Goal: Task Accomplishment & Management: Manage account settings

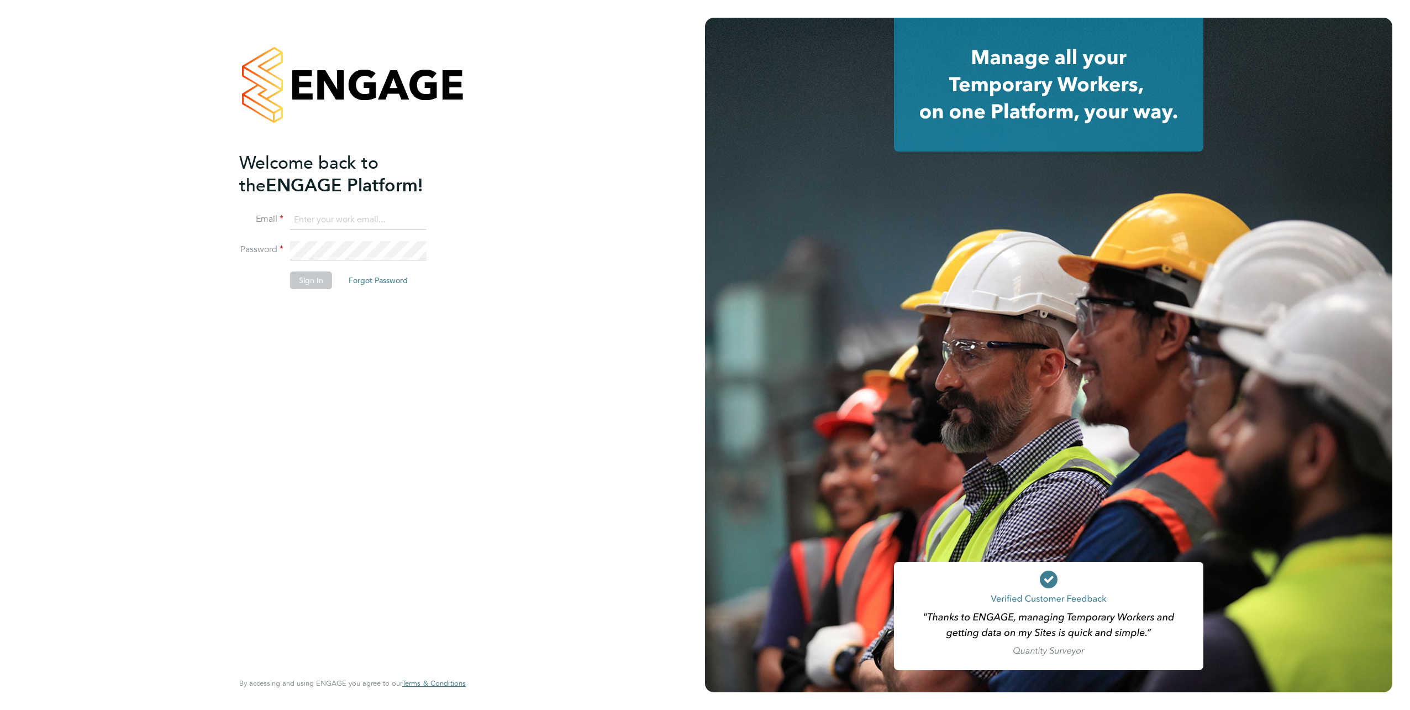
type input "john@atmosrecruitment.com"
click at [304, 327] on div "Welcome back to the ENGAGE Platform! Email john@atmosrecruitment.com Password S…" at bounding box center [347, 409] width 216 height 517
click at [303, 277] on button "Sign In" at bounding box center [311, 280] width 42 height 18
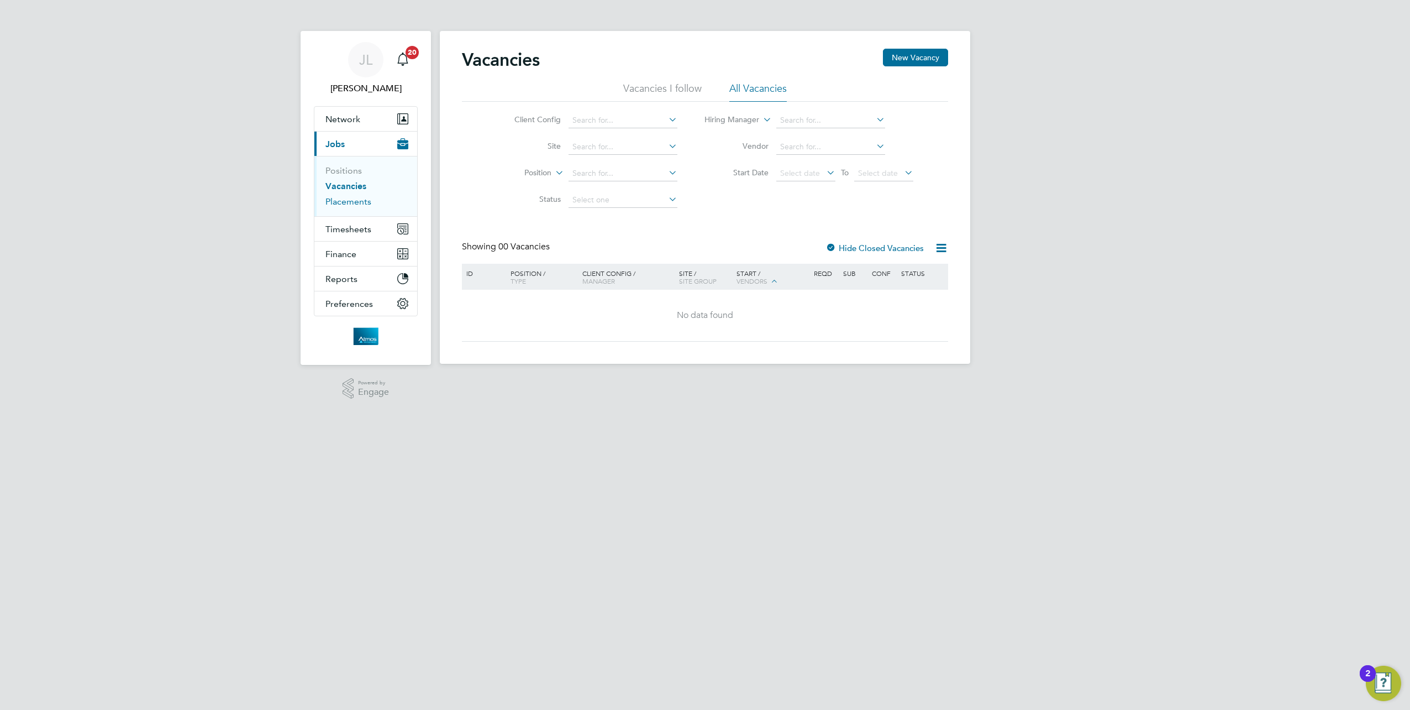
click at [346, 200] on link "Placements" at bounding box center [349, 201] width 46 height 11
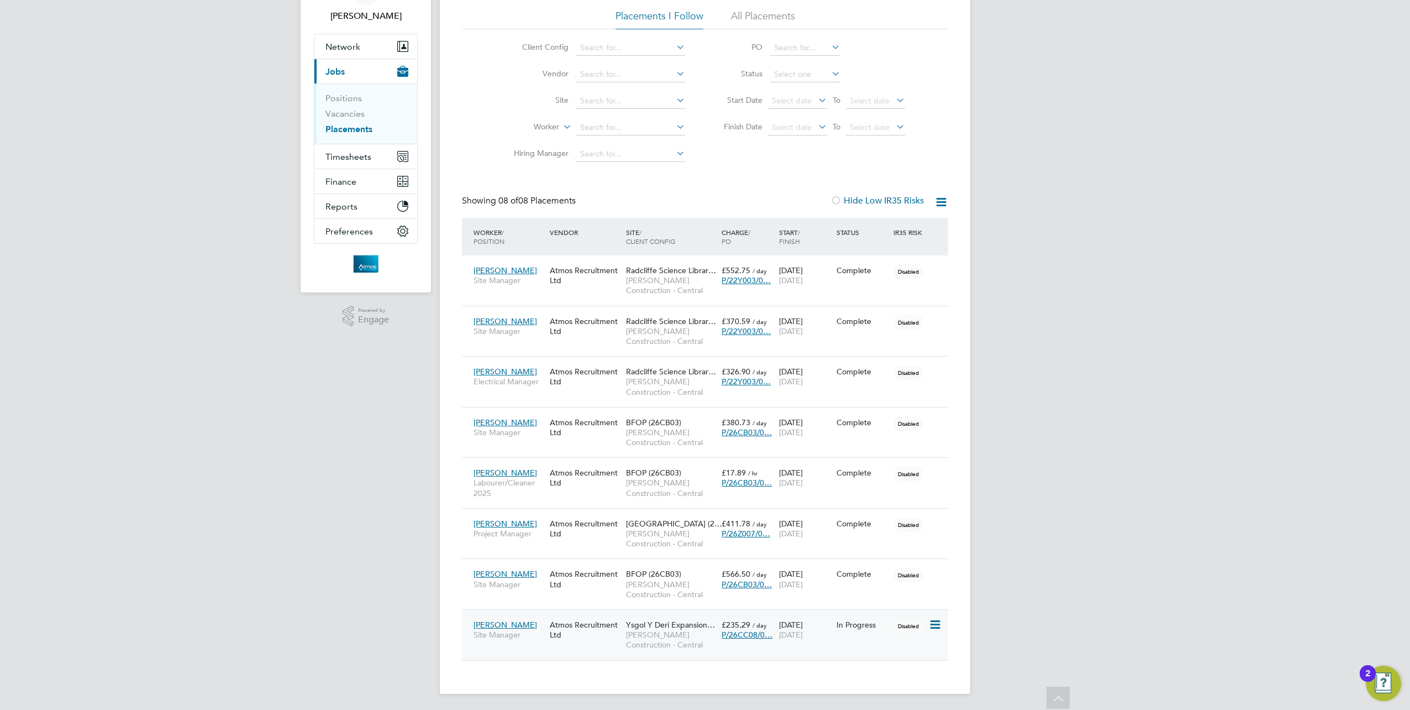
click at [659, 621] on span "Ysgol Y Deri Expansion…" at bounding box center [670, 625] width 89 height 10
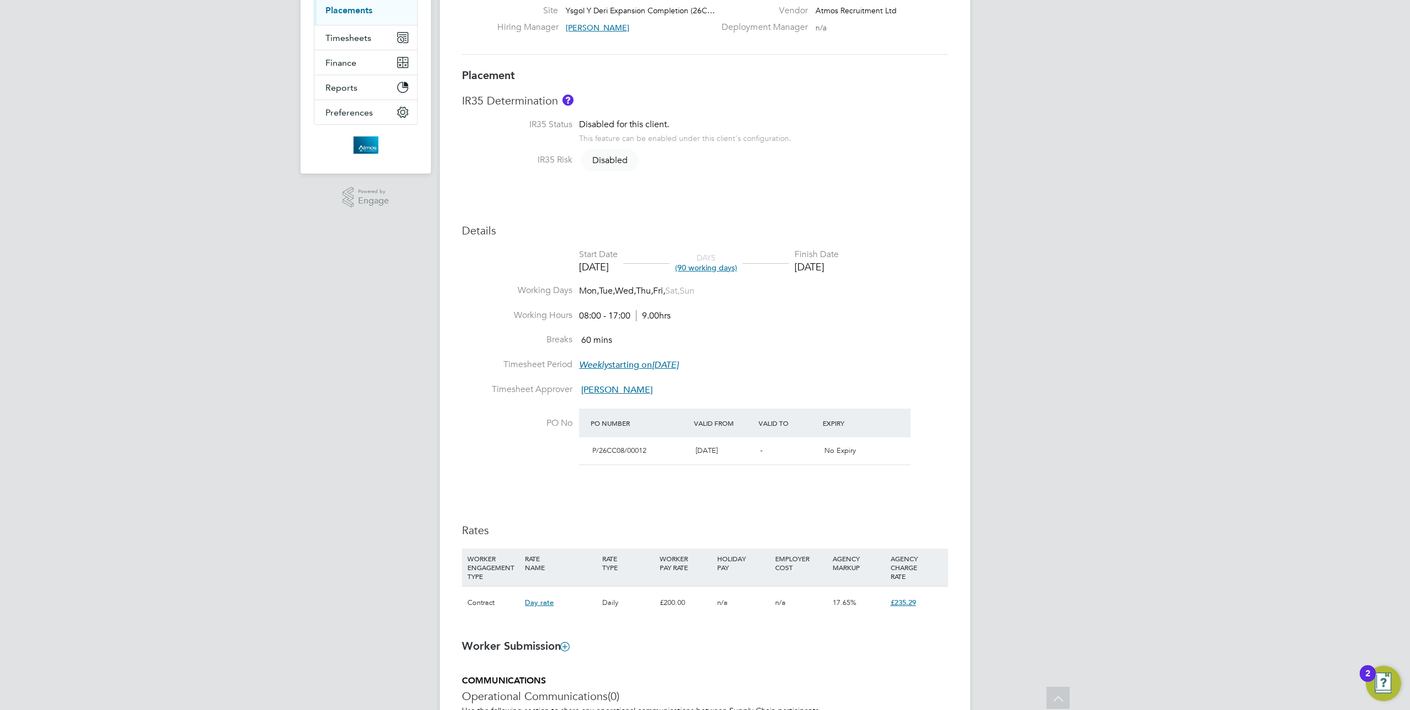
scroll to position [193, 0]
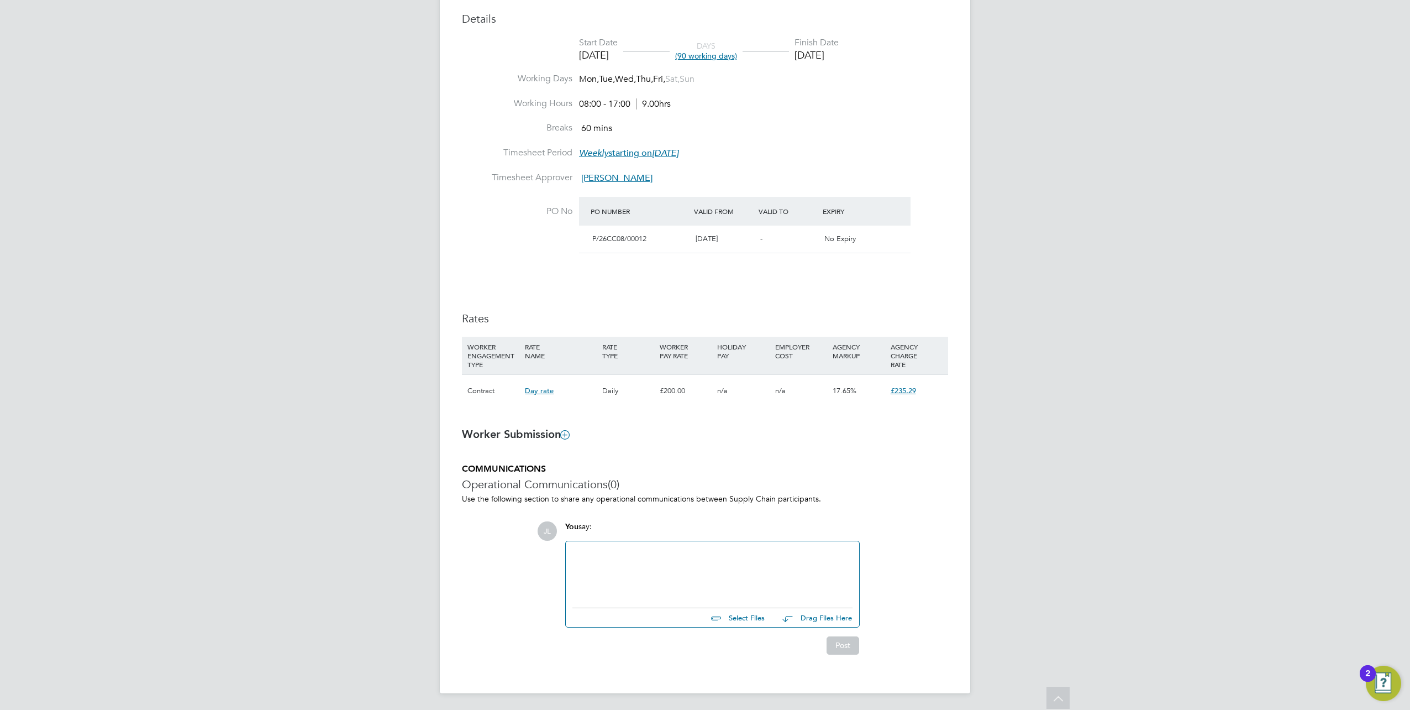
click at [521, 434] on b "Worker Submission" at bounding box center [515, 433] width 107 height 13
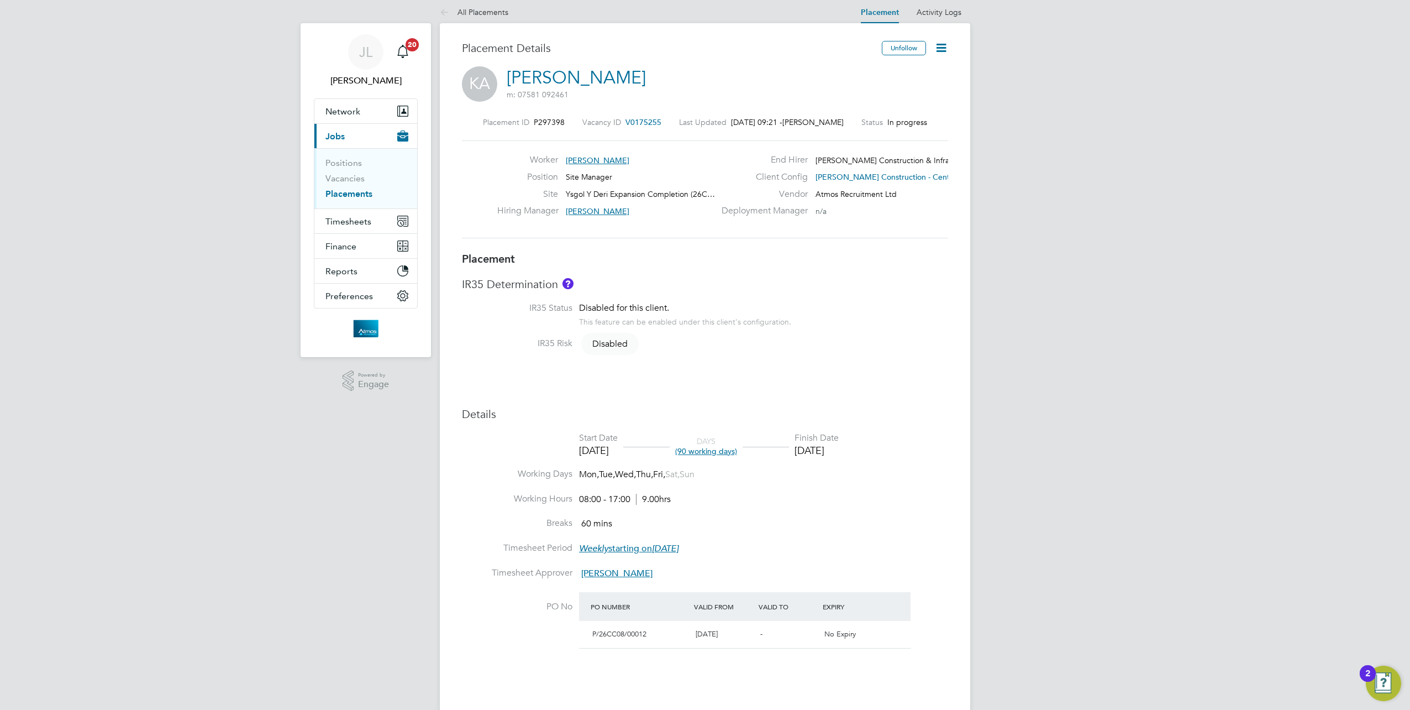
click at [604, 76] on link "[PERSON_NAME]" at bounding box center [576, 78] width 139 height 22
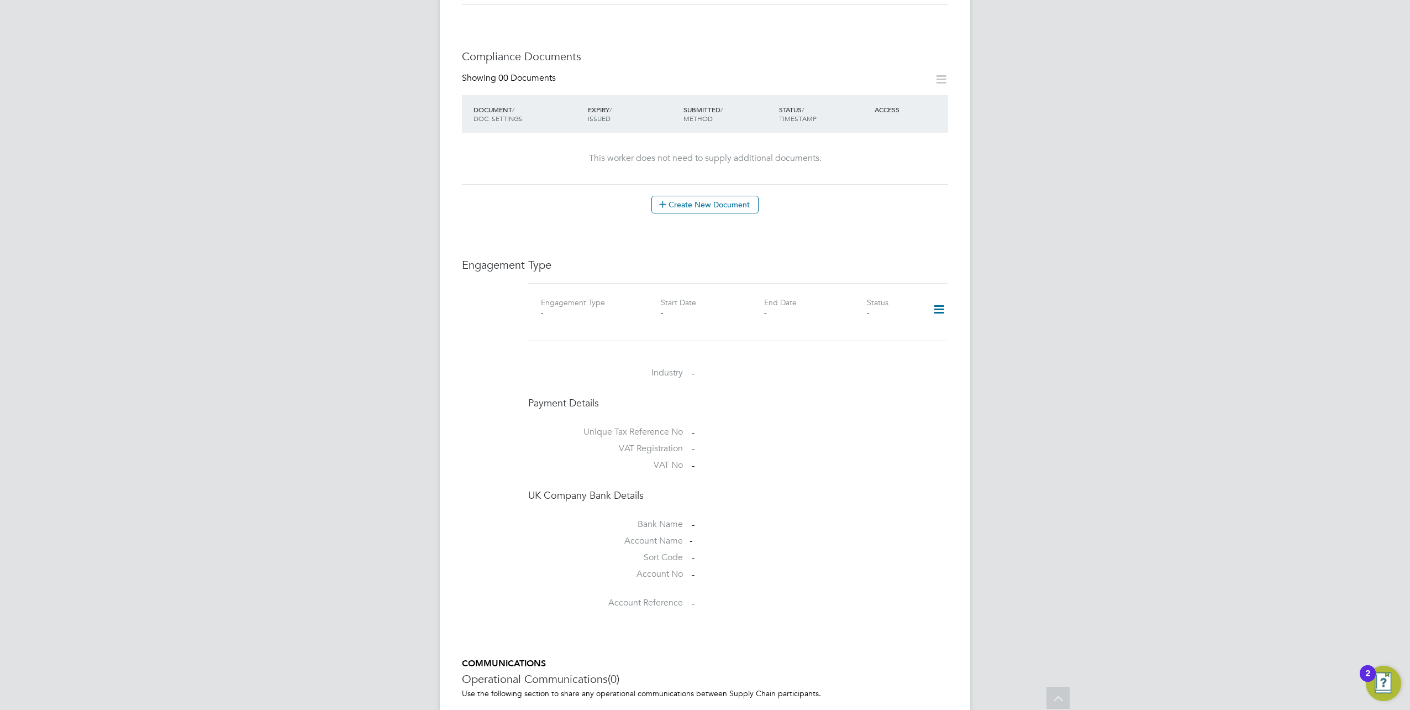
scroll to position [553, 0]
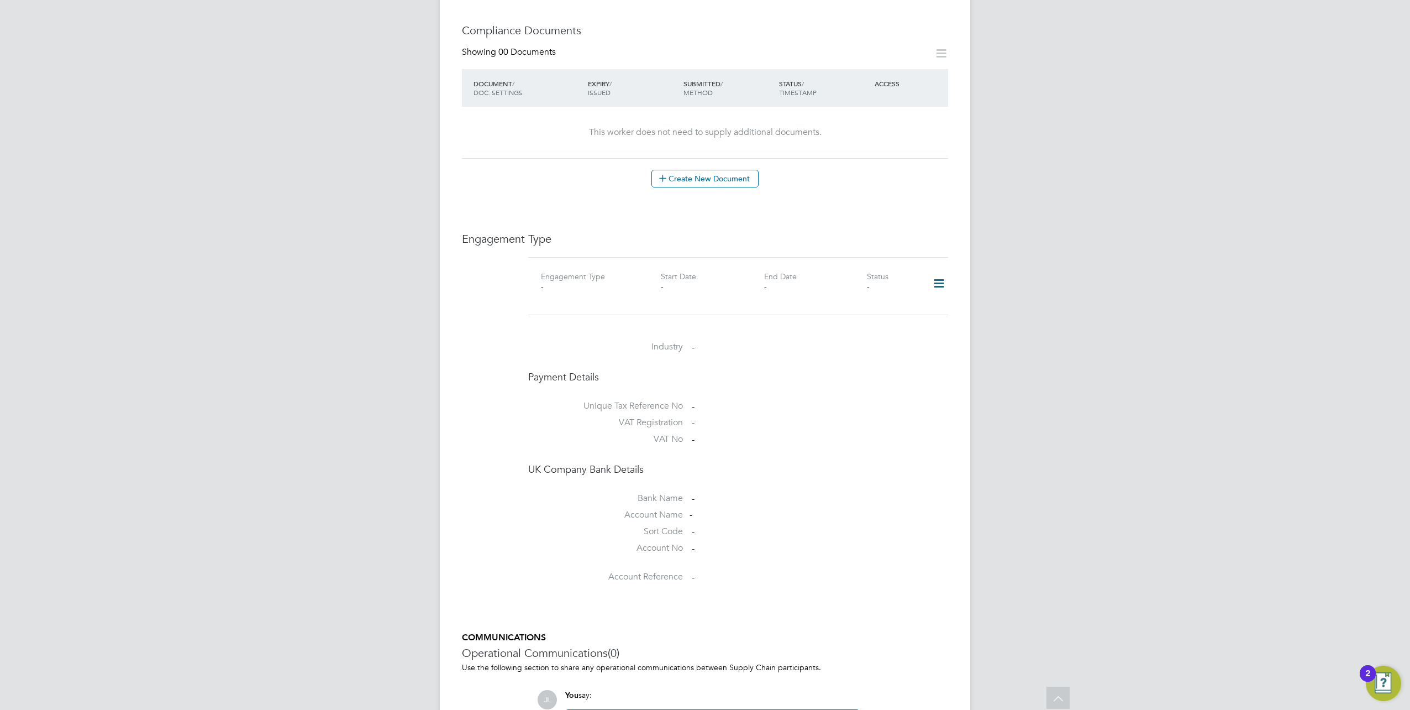
click at [941, 271] on icon at bounding box center [939, 283] width 19 height 25
click at [867, 319] on li "Add Engagement Type" at bounding box center [882, 318] width 125 height 15
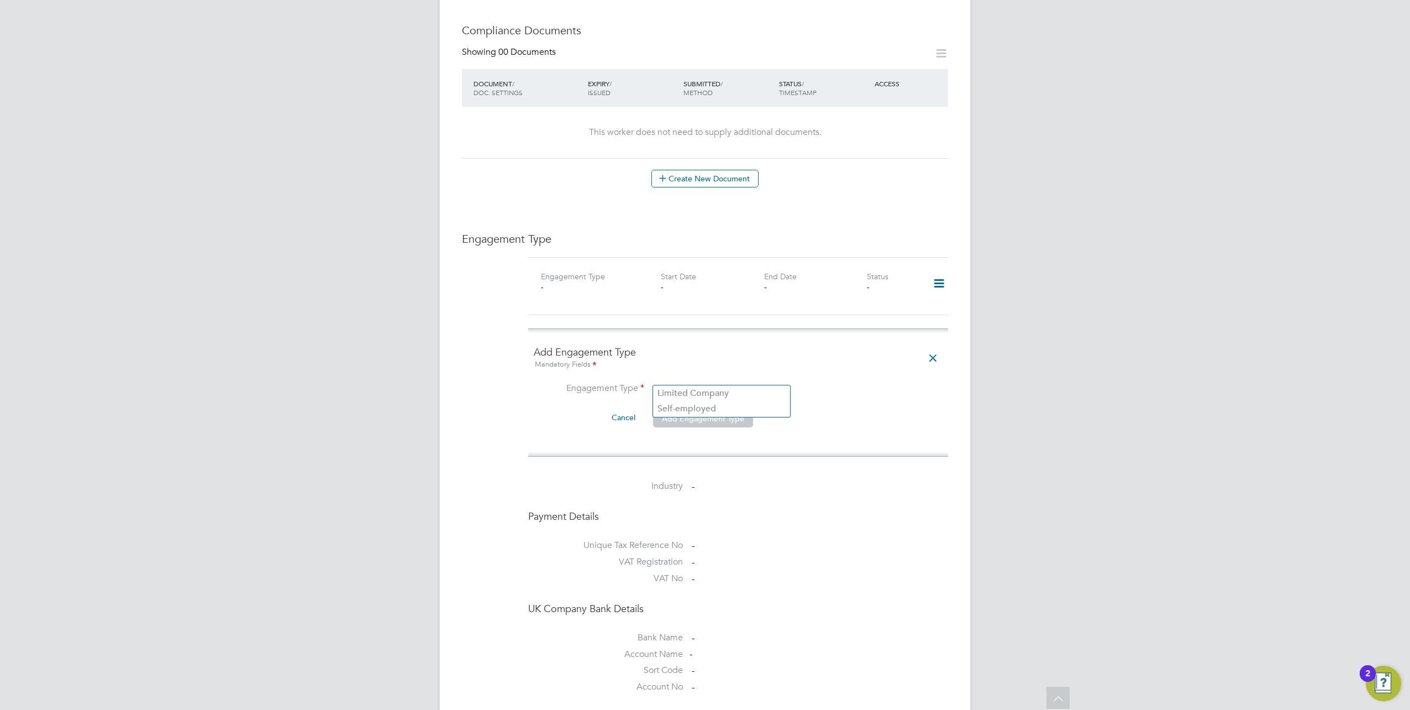
click at [689, 382] on input at bounding box center [721, 389] width 137 height 15
click at [871, 385] on li "Engagement Type" at bounding box center [738, 395] width 409 height 27
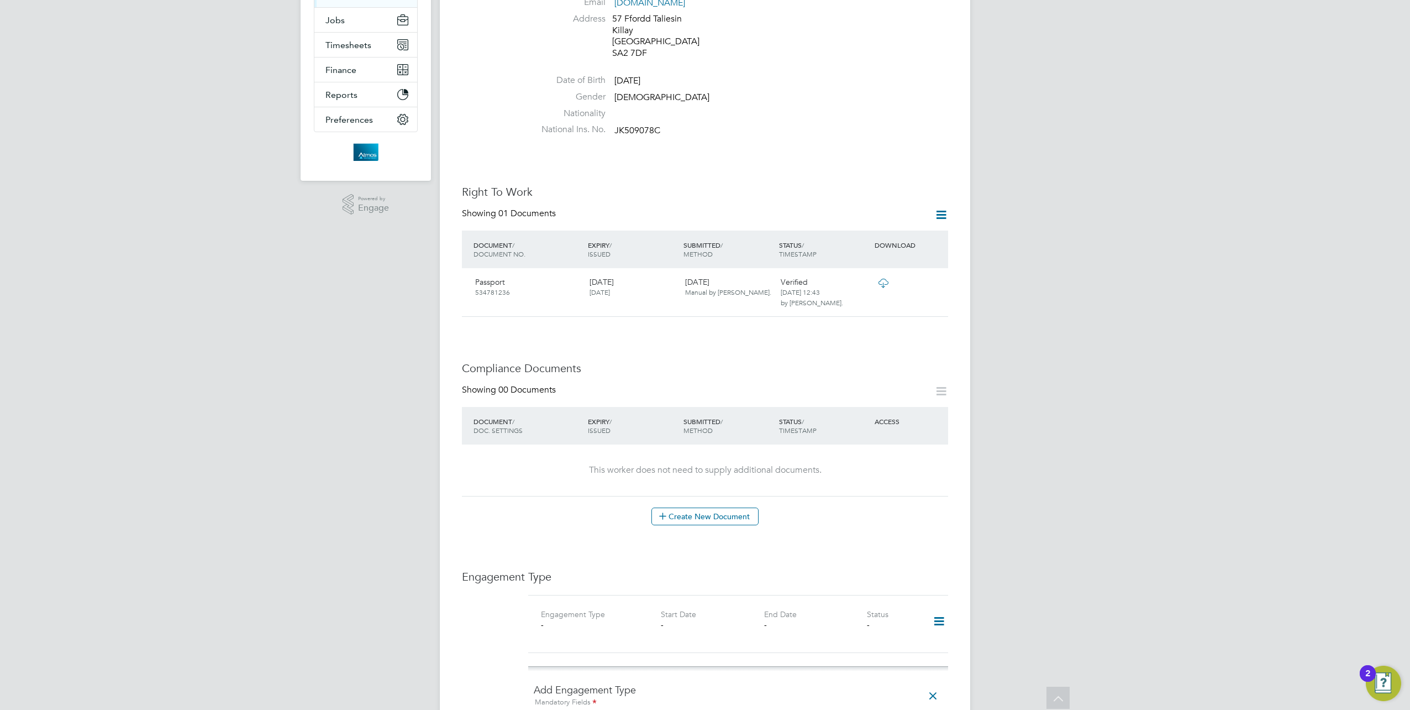
scroll to position [214, 0]
click at [937, 208] on icon at bounding box center [942, 215] width 14 height 14
click at [832, 187] on h3 "Right To Work" at bounding box center [705, 192] width 486 height 14
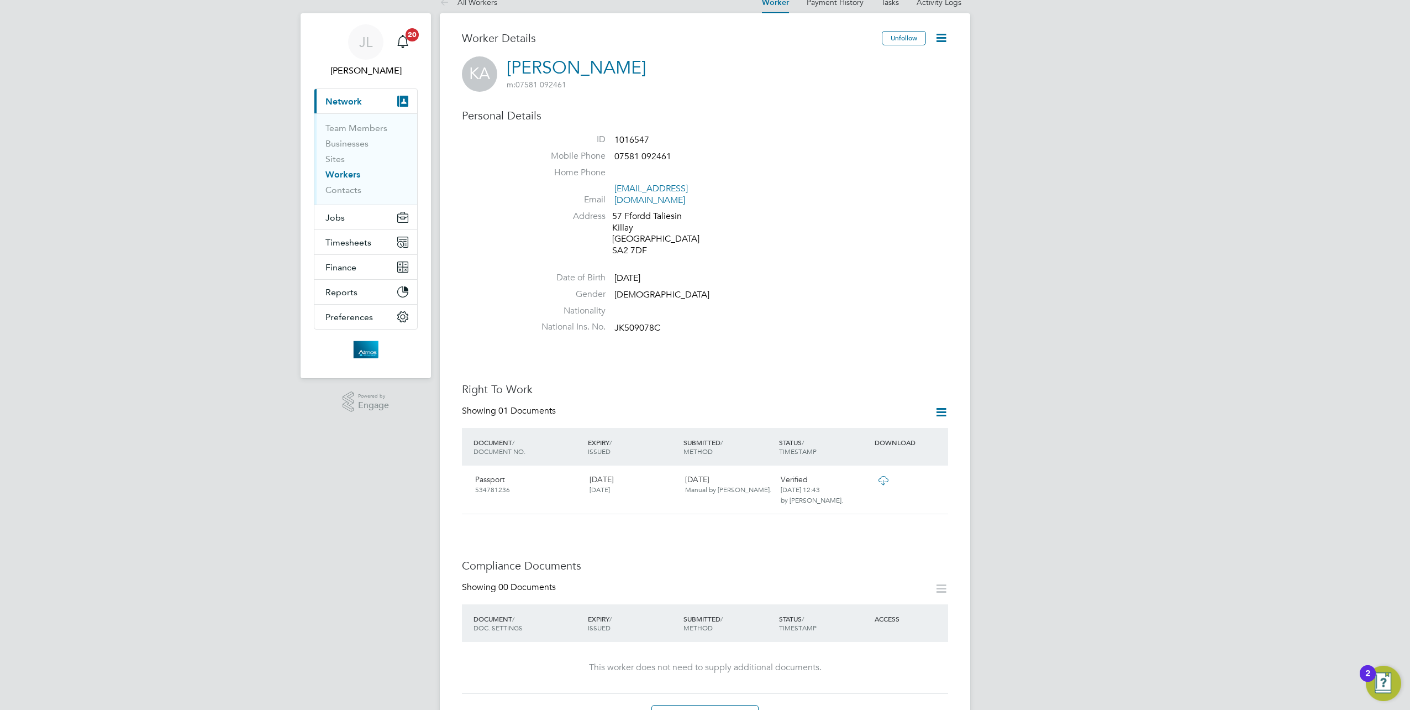
scroll to position [8, 0]
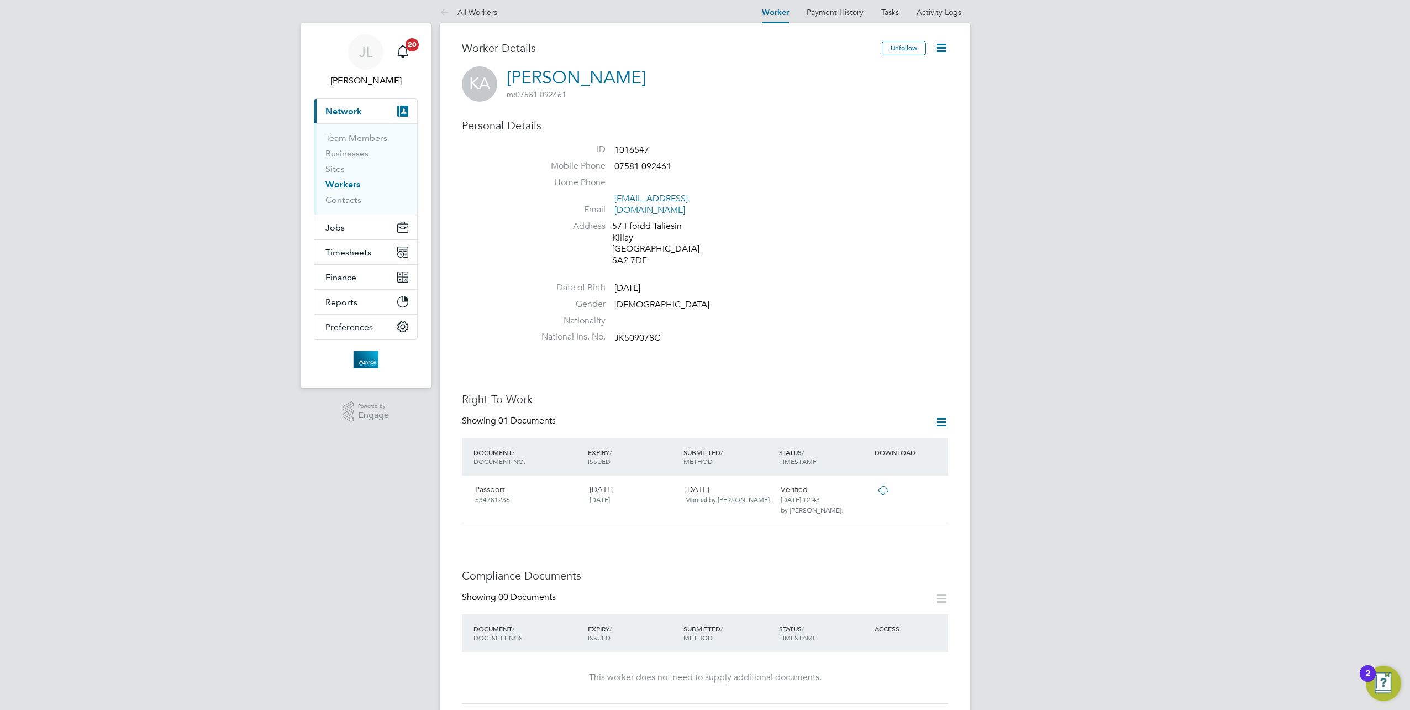
click at [945, 43] on icon at bounding box center [942, 48] width 14 height 14
click at [909, 71] on li "Edit Personal Details e" at bounding box center [900, 73] width 90 height 15
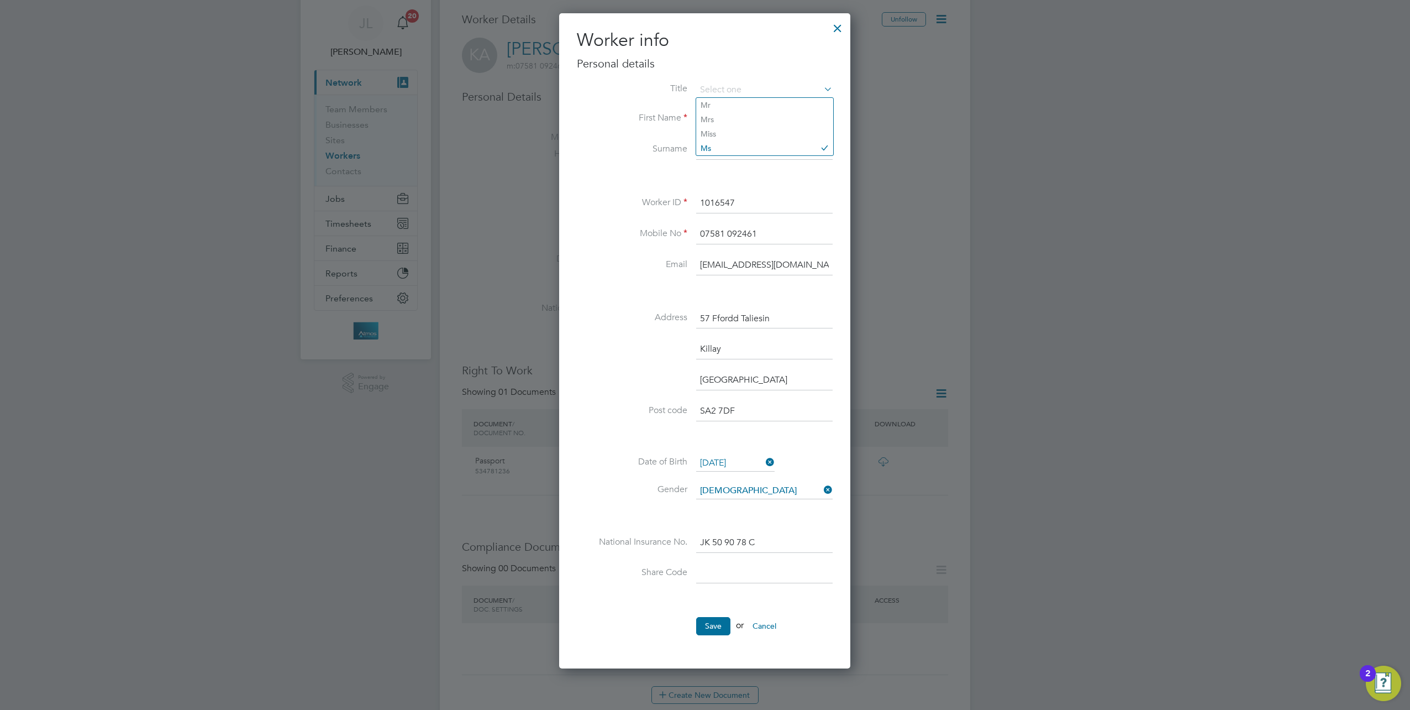
scroll to position [0, 0]
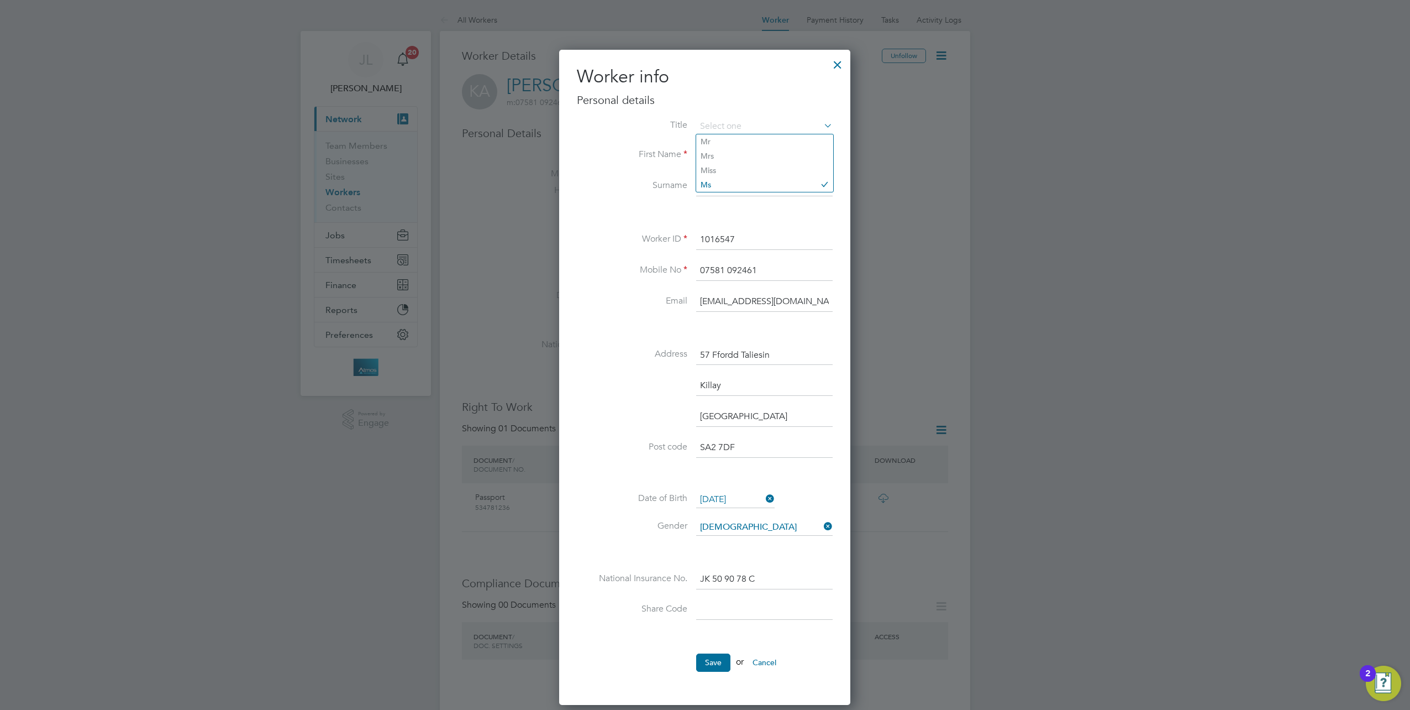
click at [1046, 216] on div at bounding box center [705, 355] width 1410 height 710
click at [838, 57] on div at bounding box center [838, 62] width 20 height 20
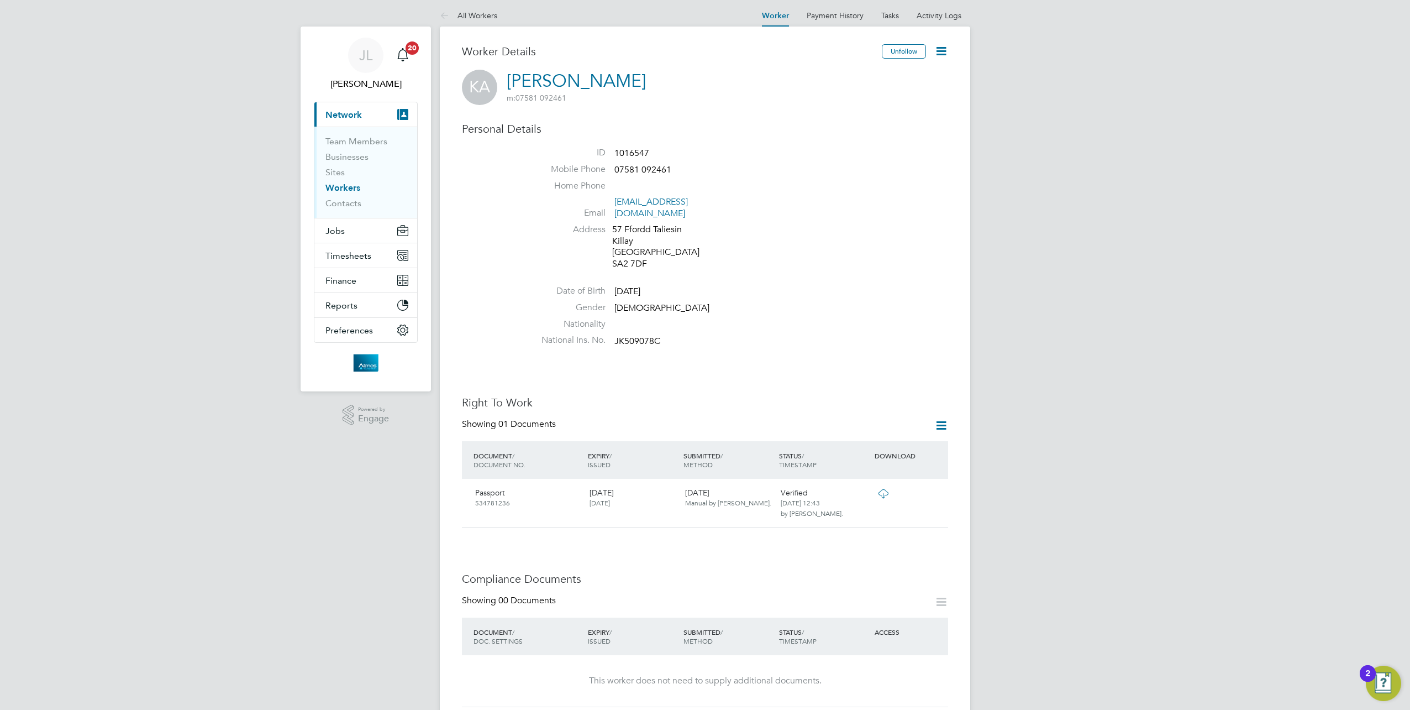
scroll to position [8, 0]
click at [334, 228] on span "Jobs" at bounding box center [335, 227] width 19 height 11
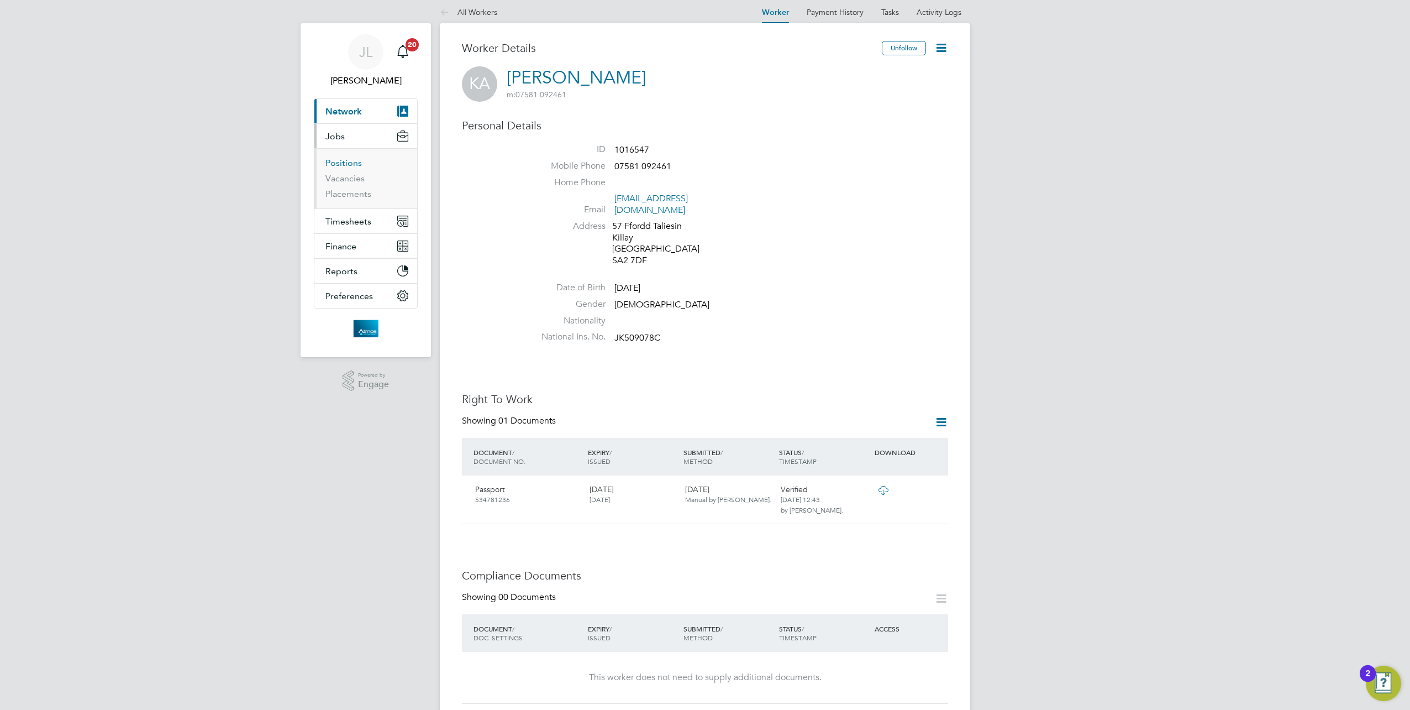
click at [340, 164] on link "Positions" at bounding box center [344, 163] width 36 height 11
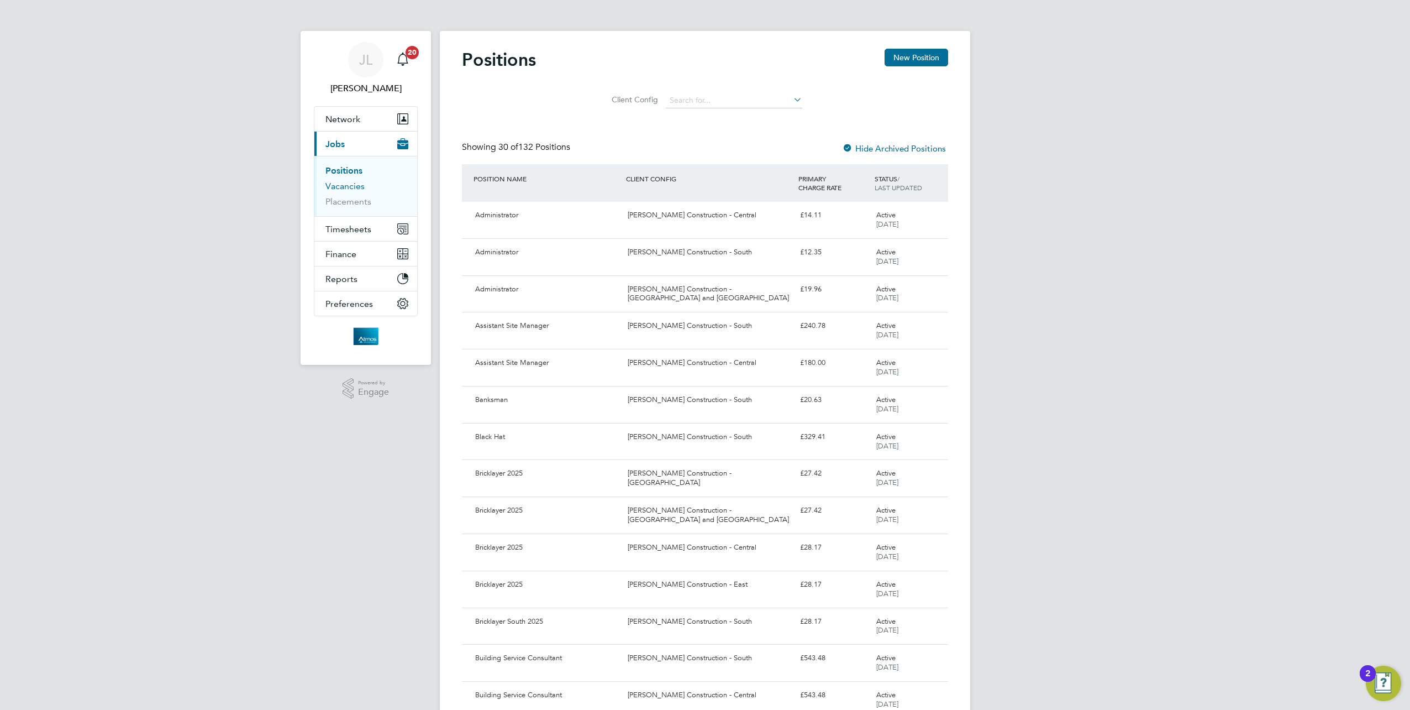
click at [347, 188] on link "Vacancies" at bounding box center [345, 186] width 39 height 11
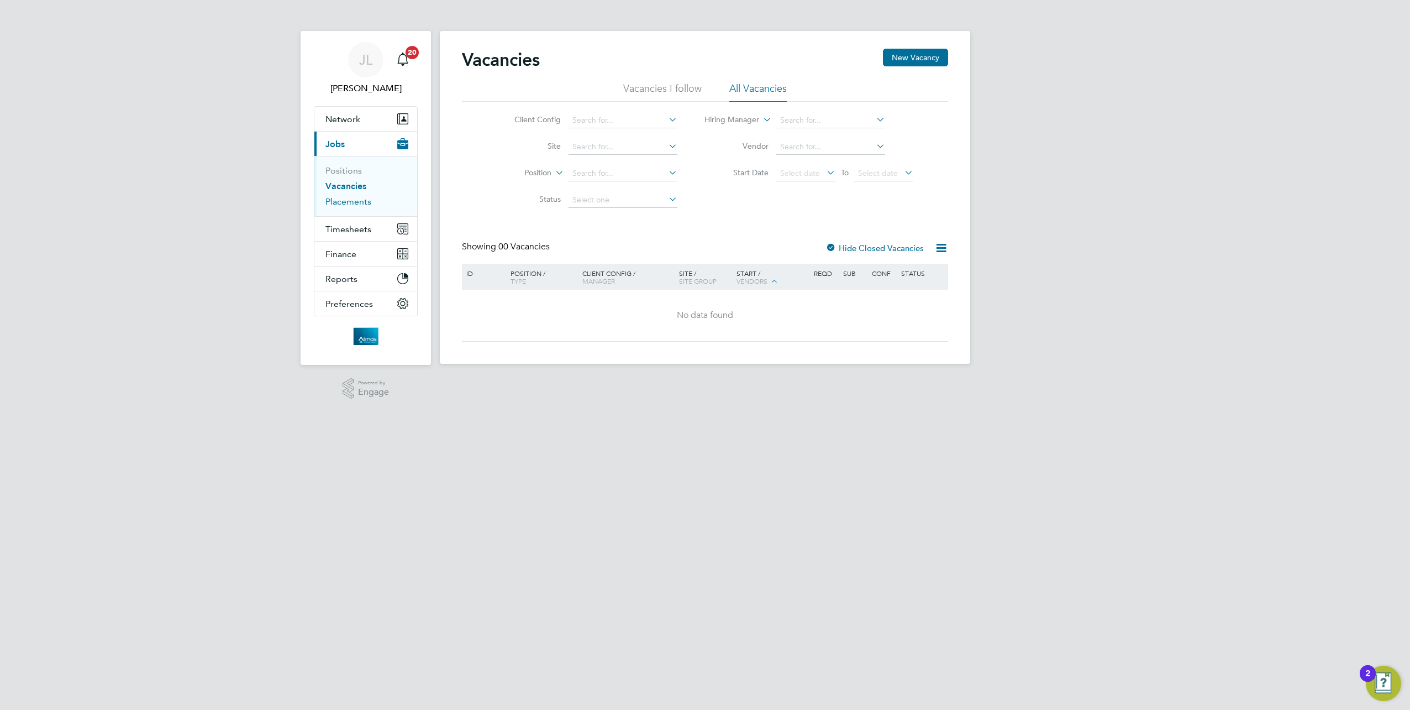
click at [354, 202] on link "Placements" at bounding box center [349, 201] width 46 height 11
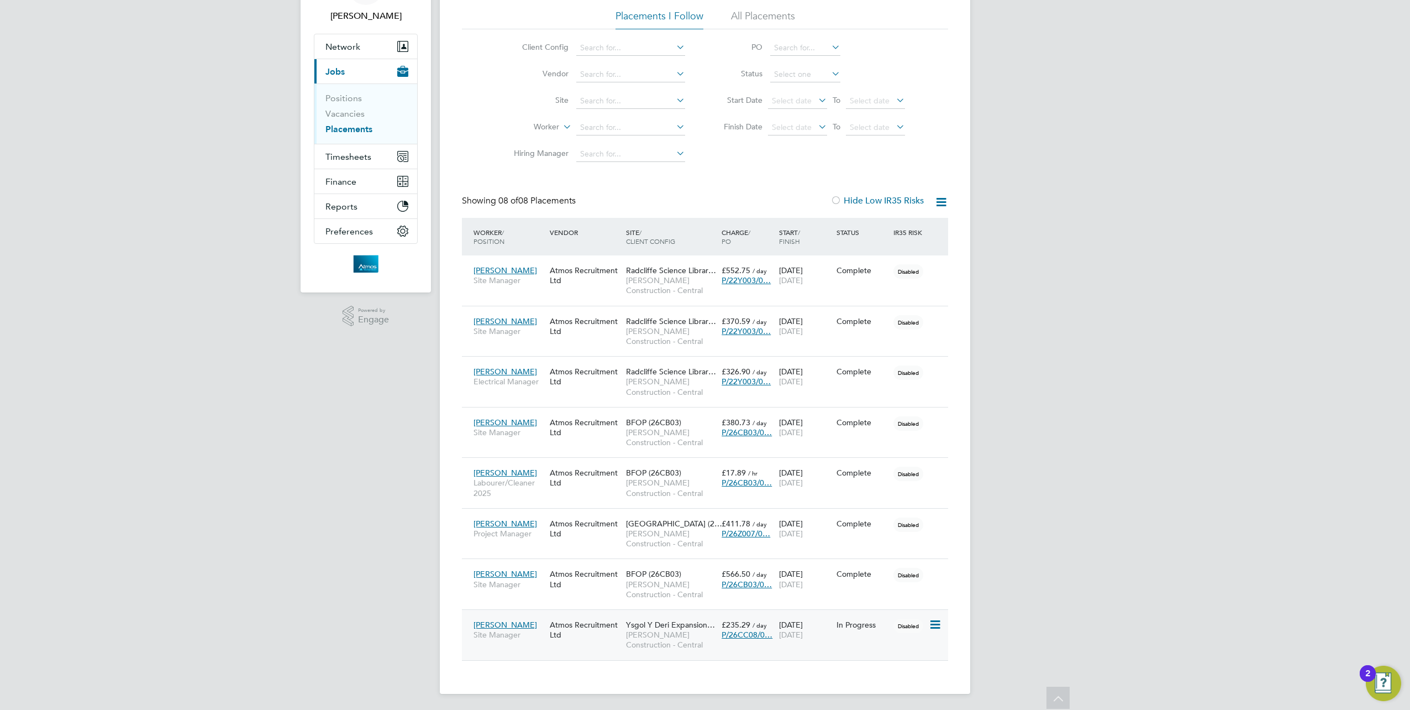
click at [756, 631] on span "P/26CC08/0…" at bounding box center [747, 635] width 51 height 10
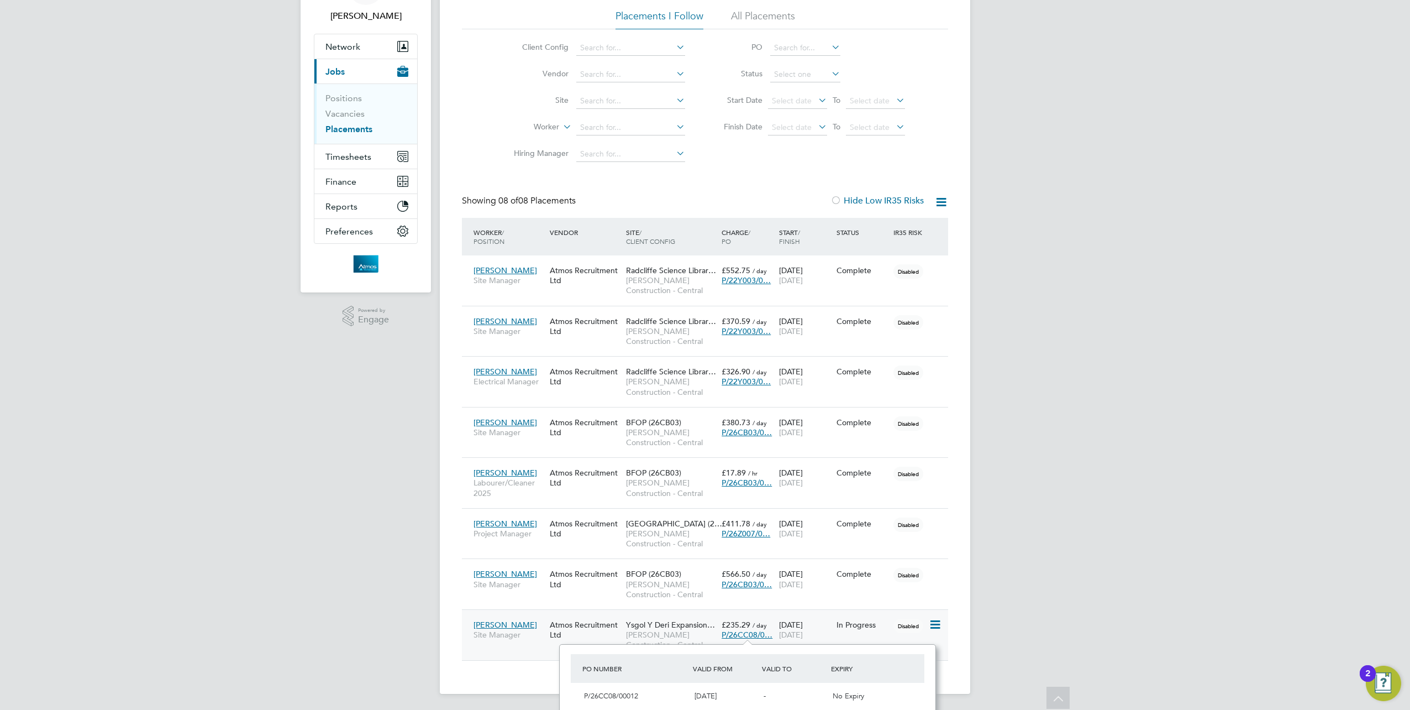
click at [937, 623] on icon at bounding box center [934, 624] width 11 height 13
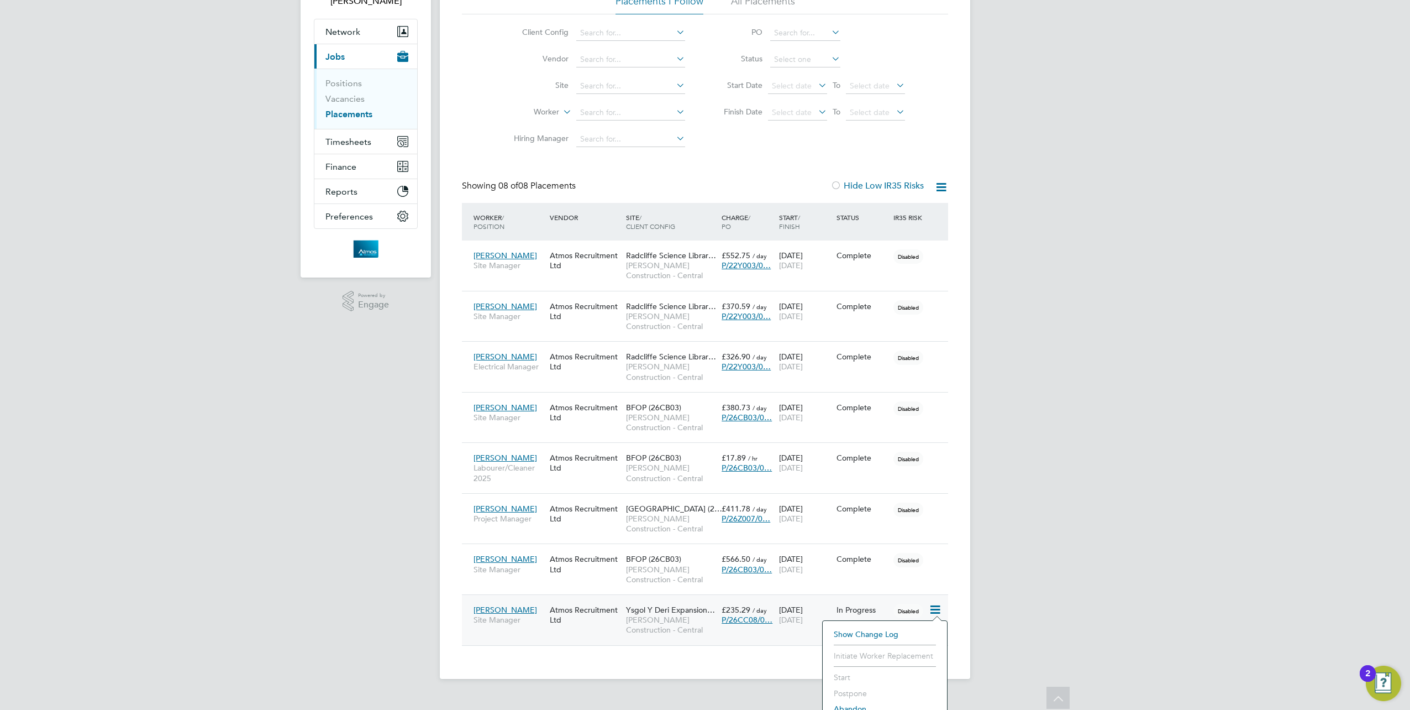
click at [728, 617] on span "P/26CC08/0…" at bounding box center [747, 620] width 51 height 10
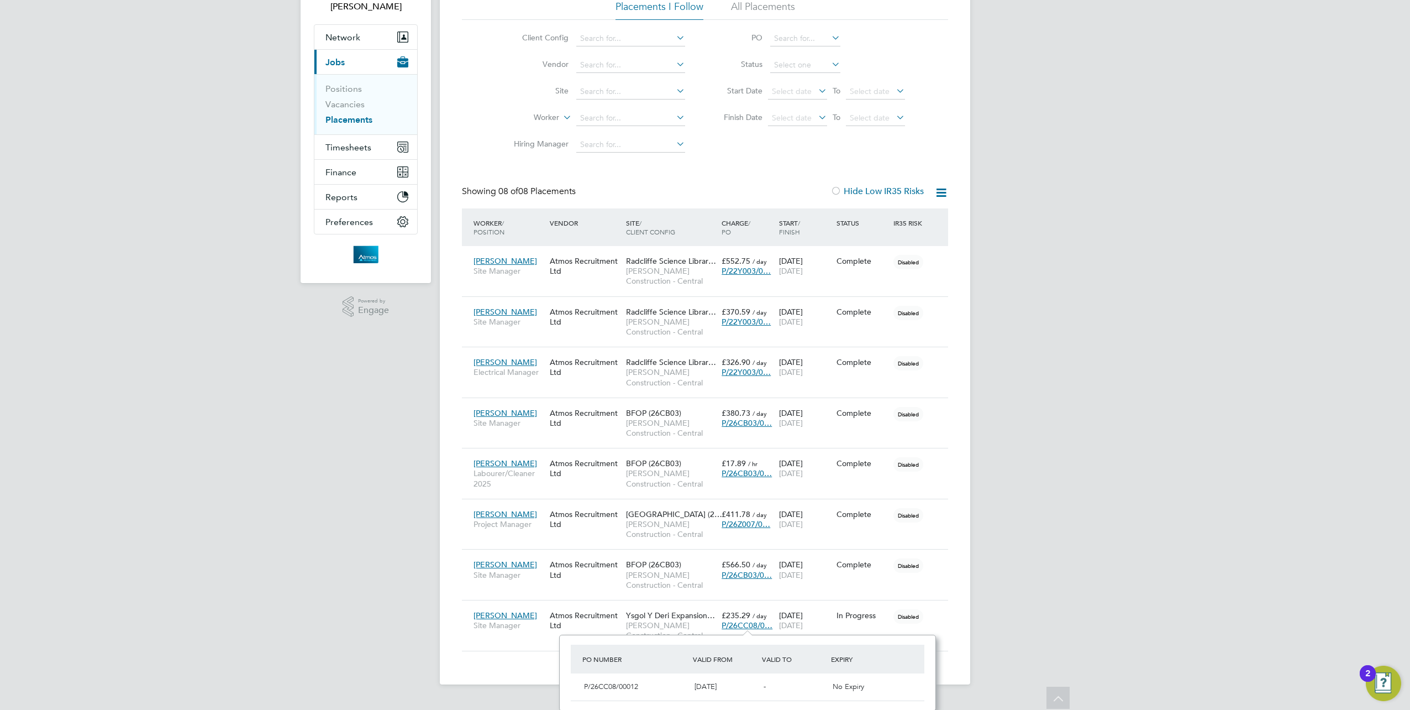
click at [313, 593] on div "JL John Longstaff Notifications 20 Applications: Network Team Members Businesse…" at bounding box center [705, 310] width 1410 height 784
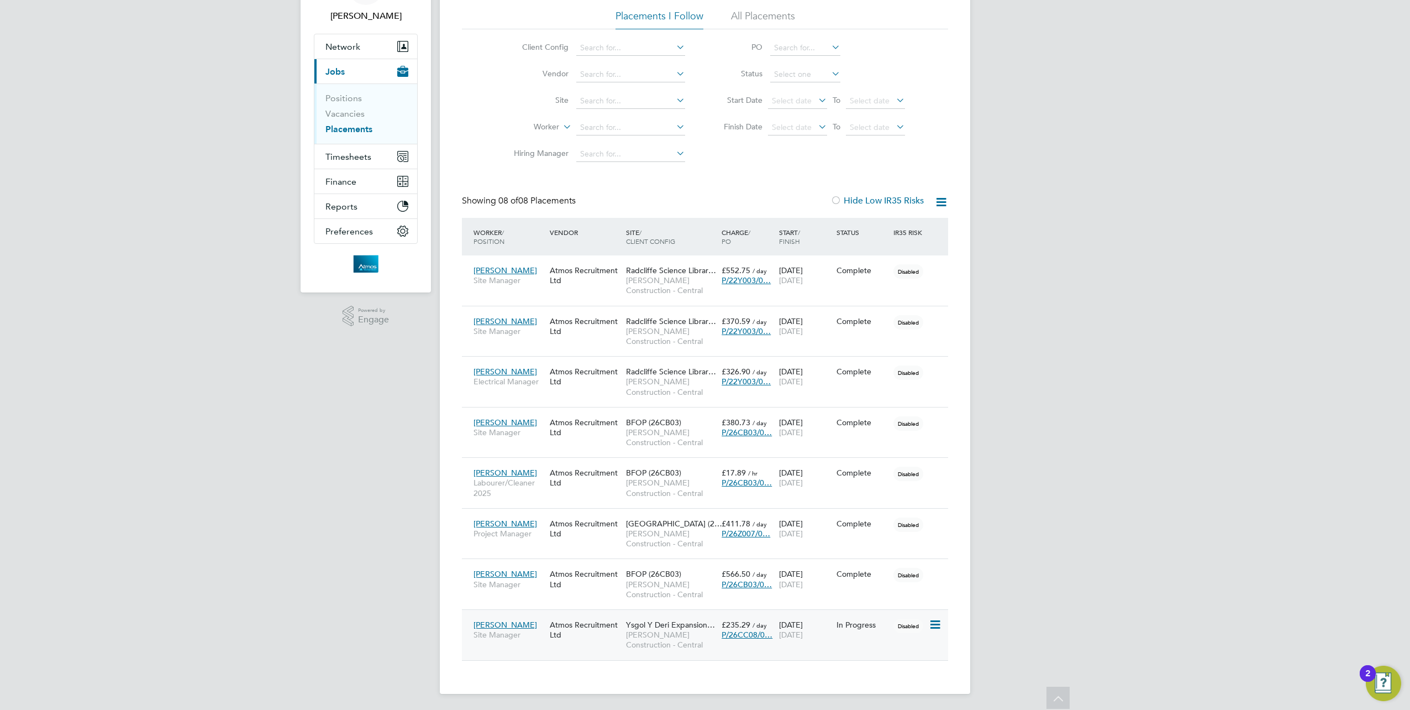
click at [661, 621] on span "Ysgol Y Deri Expansion…" at bounding box center [670, 625] width 89 height 10
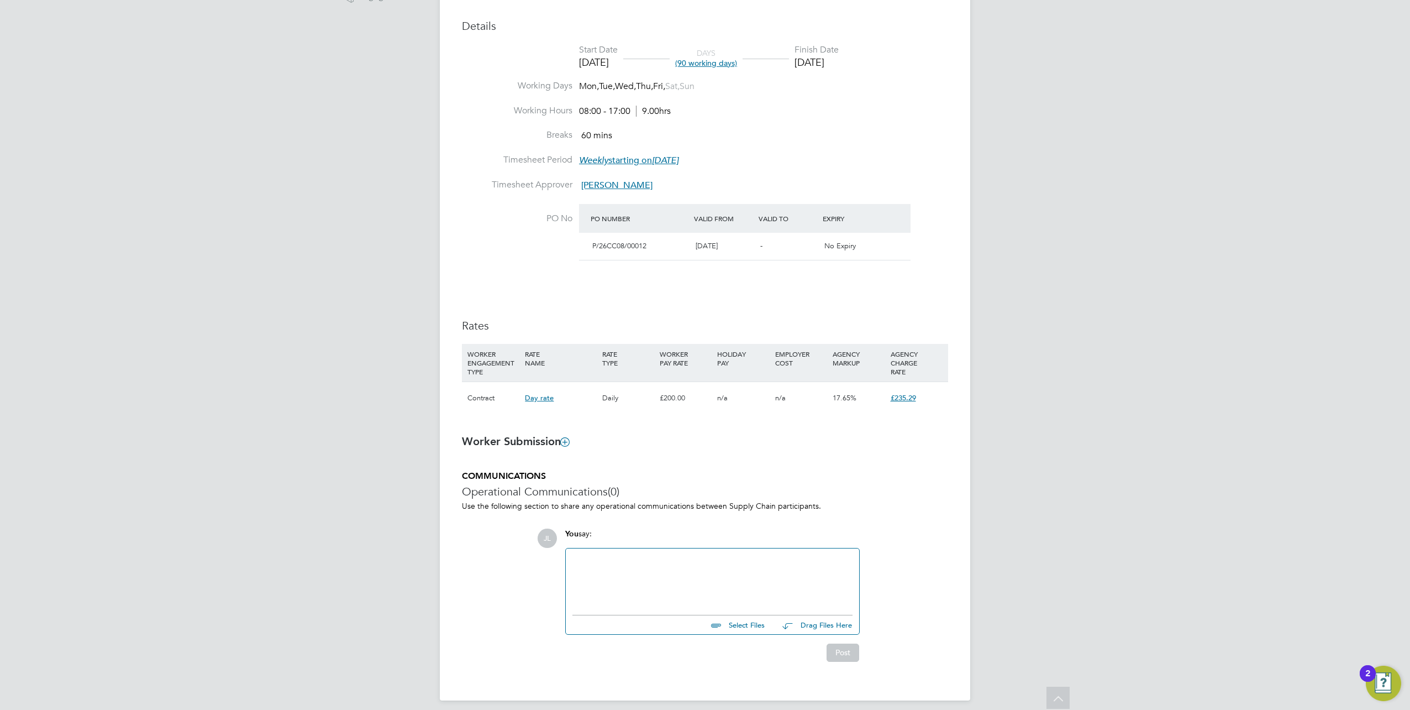
scroll to position [403, 0]
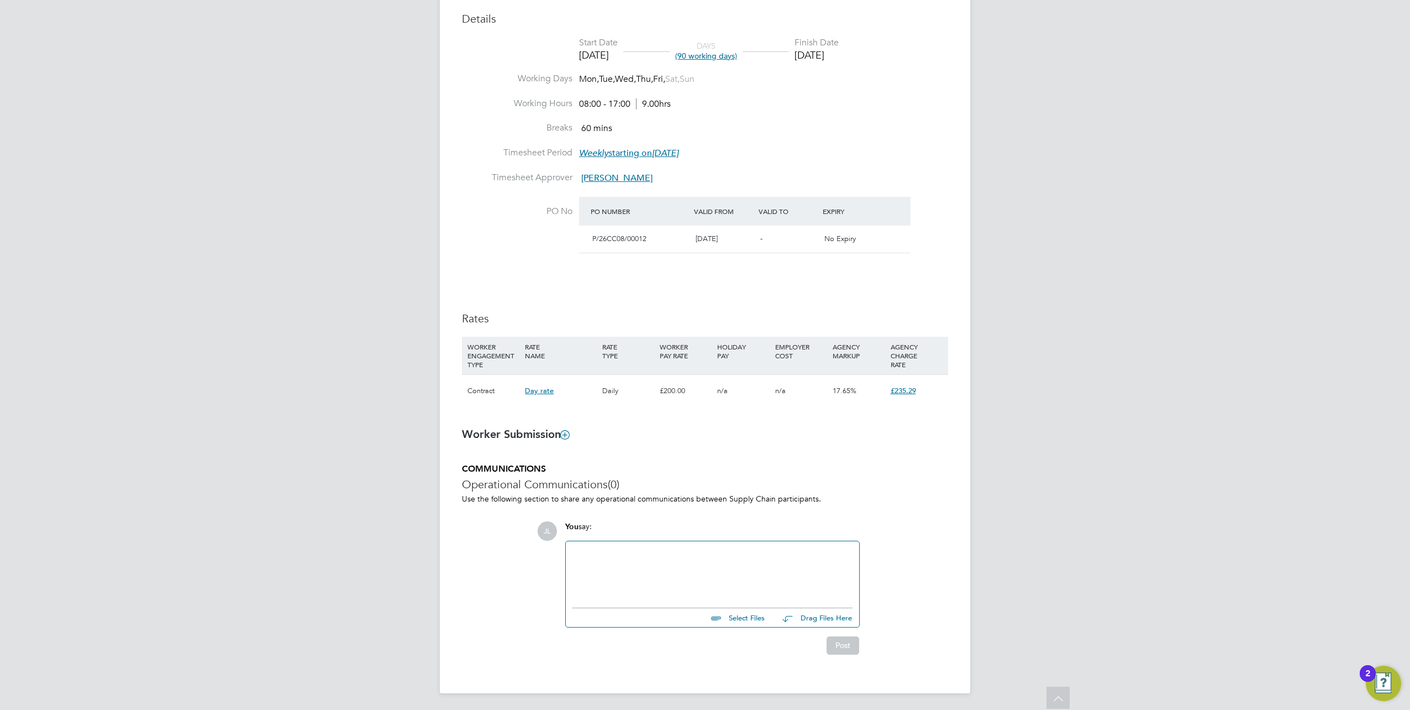
click at [539, 391] on span "Day rate" at bounding box center [539, 390] width 29 height 9
click at [481, 390] on div "Contract" at bounding box center [493, 391] width 57 height 32
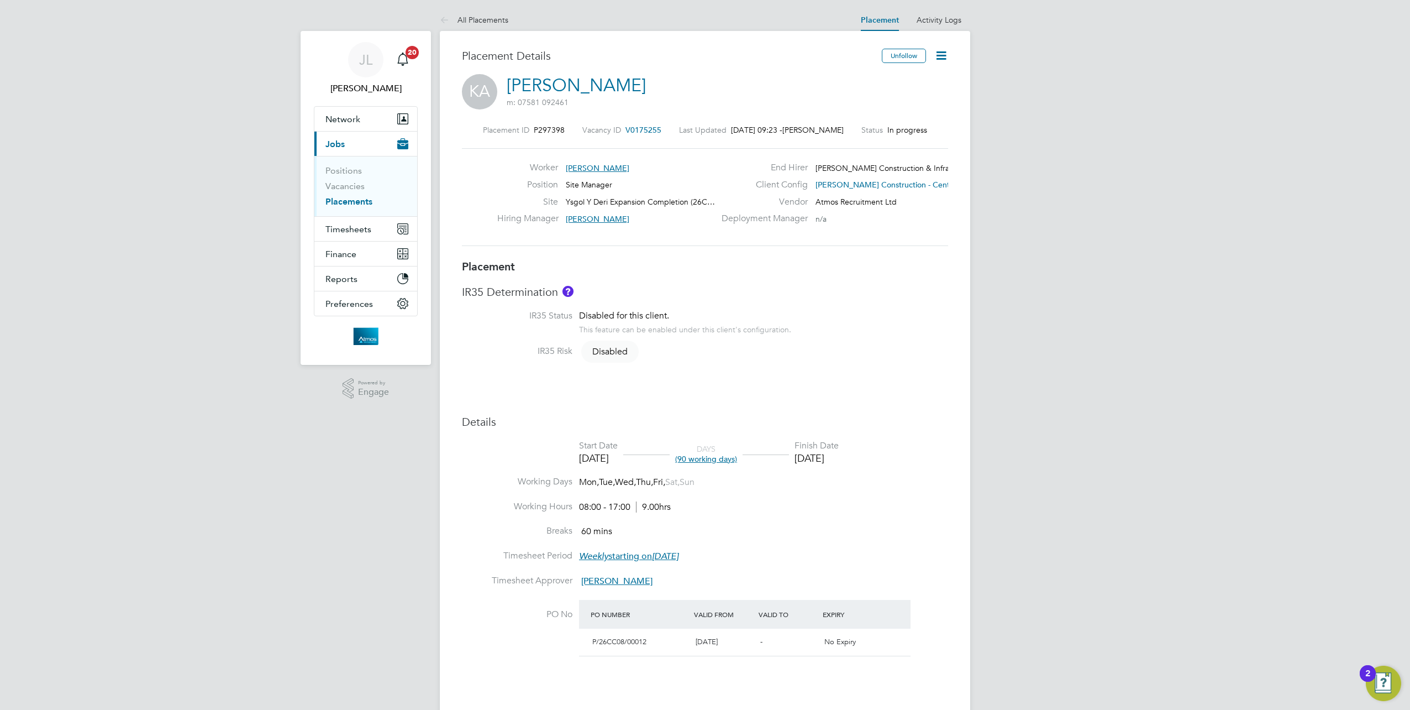
click at [643, 129] on span "V0175255" at bounding box center [644, 130] width 36 height 10
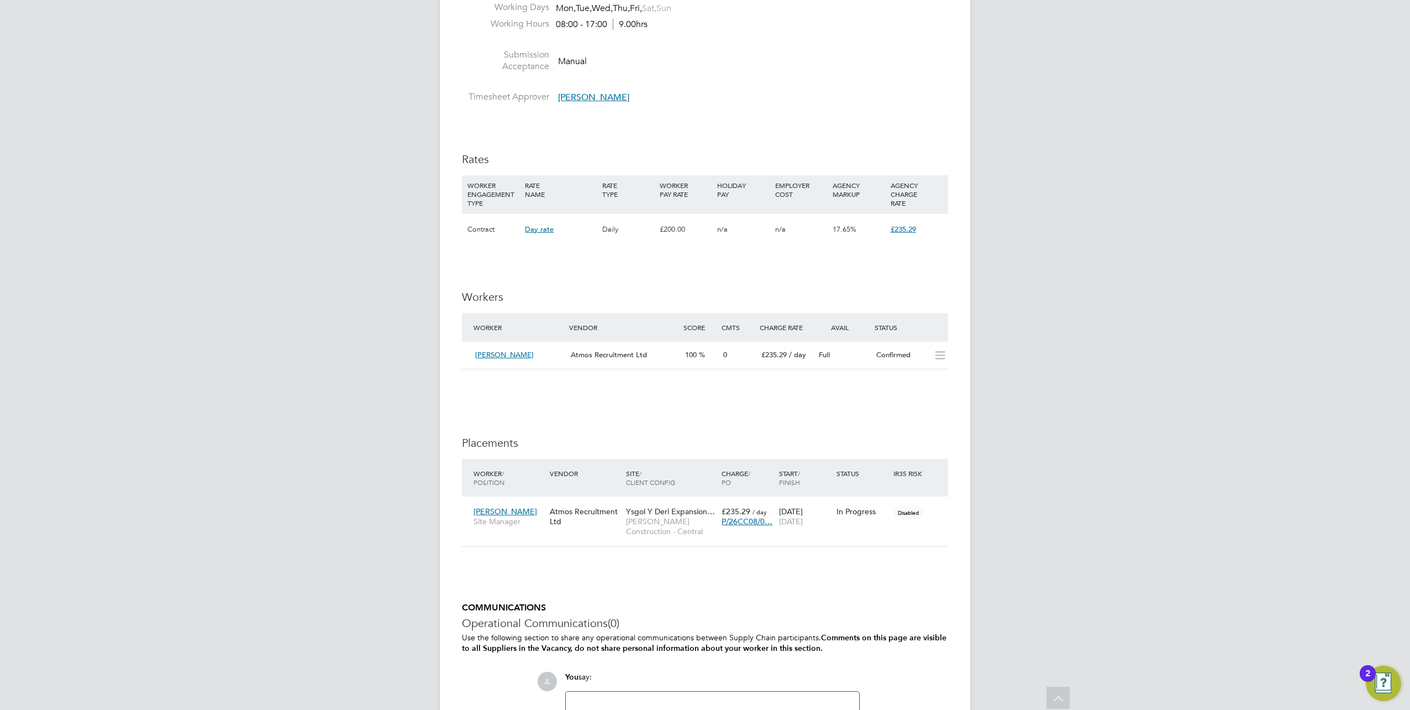
click at [541, 227] on span "Day rate" at bounding box center [539, 228] width 29 height 9
click at [500, 248] on div "IR35 Determination IR35 Status Disabled for this client. This feature can be en…" at bounding box center [705, 283] width 486 height 1026
click at [513, 356] on span "[PERSON_NAME]" at bounding box center [504, 354] width 59 height 9
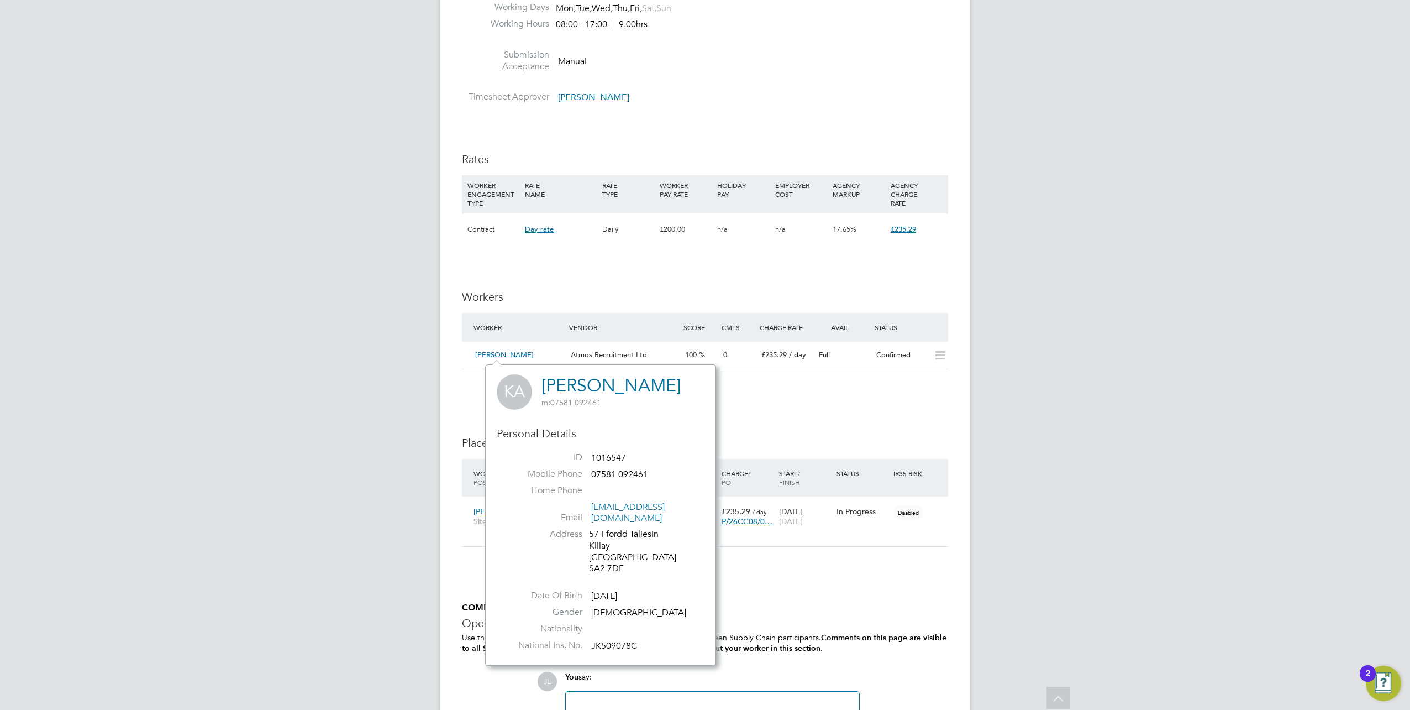
click at [808, 432] on div "IR35 Determination IR35 Status Disabled for this client. This feature can be en…" at bounding box center [705, 283] width 486 height 1026
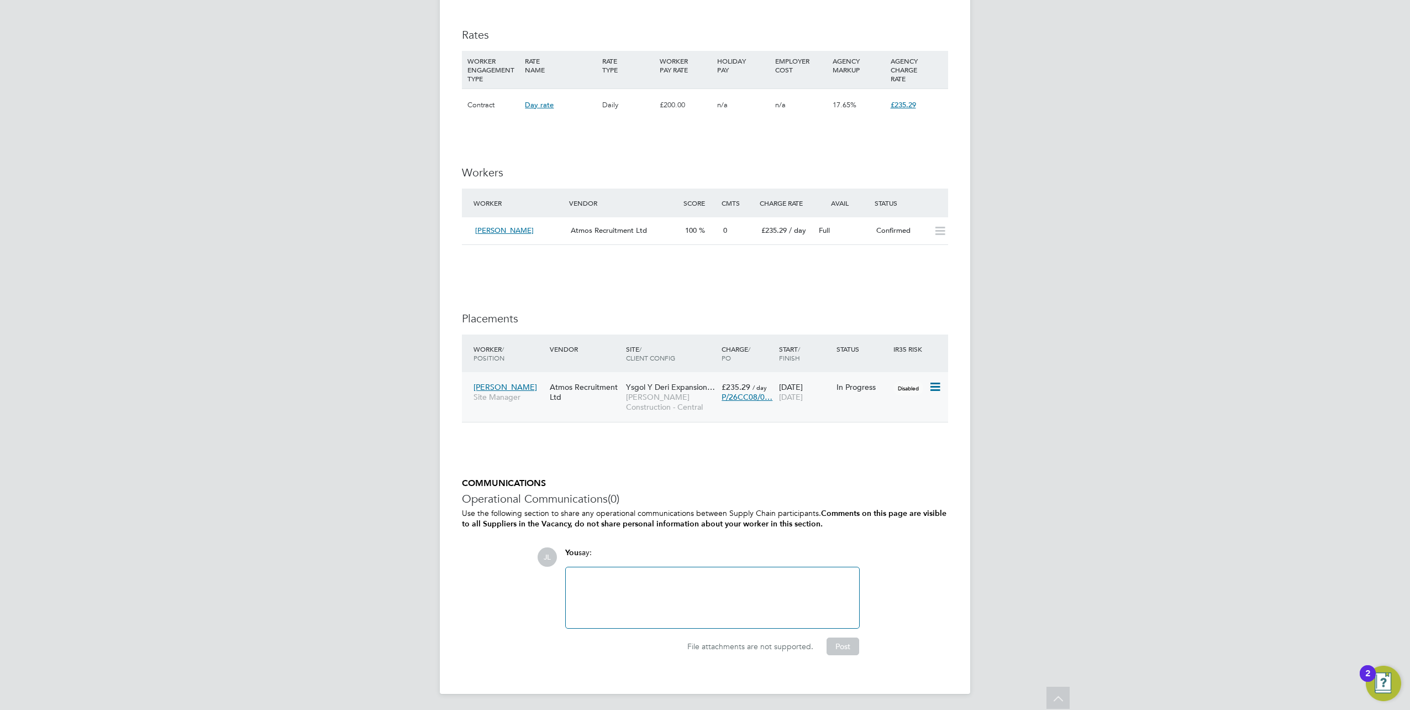
click at [746, 397] on span "P/26CC08/0…" at bounding box center [747, 397] width 51 height 10
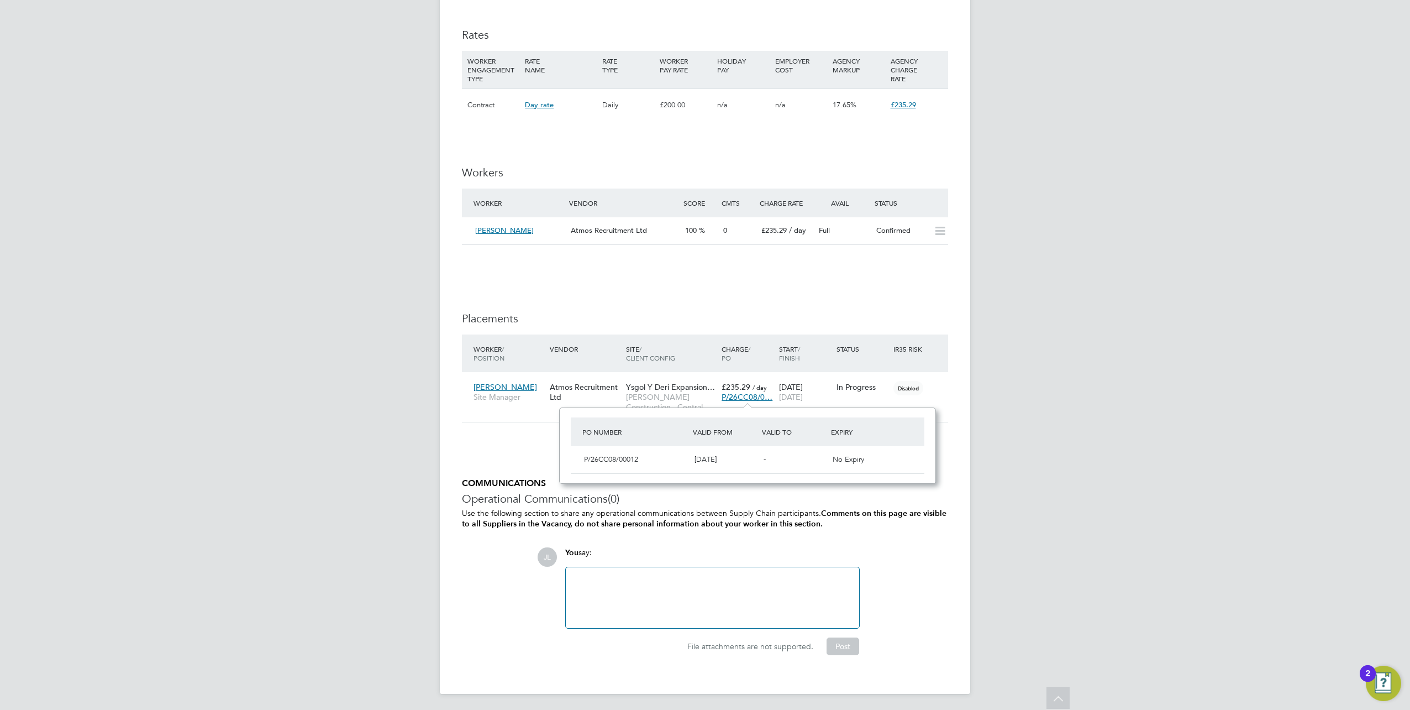
click at [721, 294] on div "IR35 Determination IR35 Status Disabled for this client. This feature can be en…" at bounding box center [705, 158] width 486 height 1026
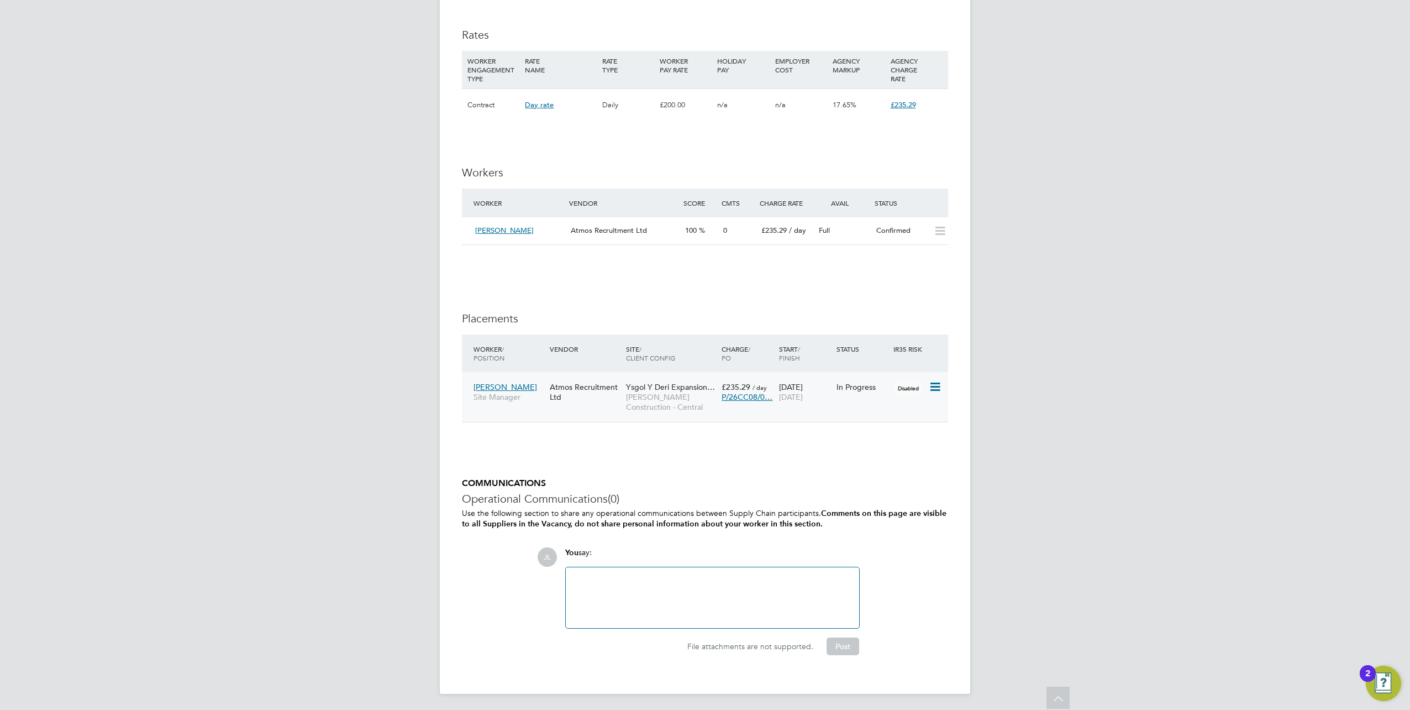
click at [524, 388] on span "[PERSON_NAME]" at bounding box center [506, 387] width 64 height 10
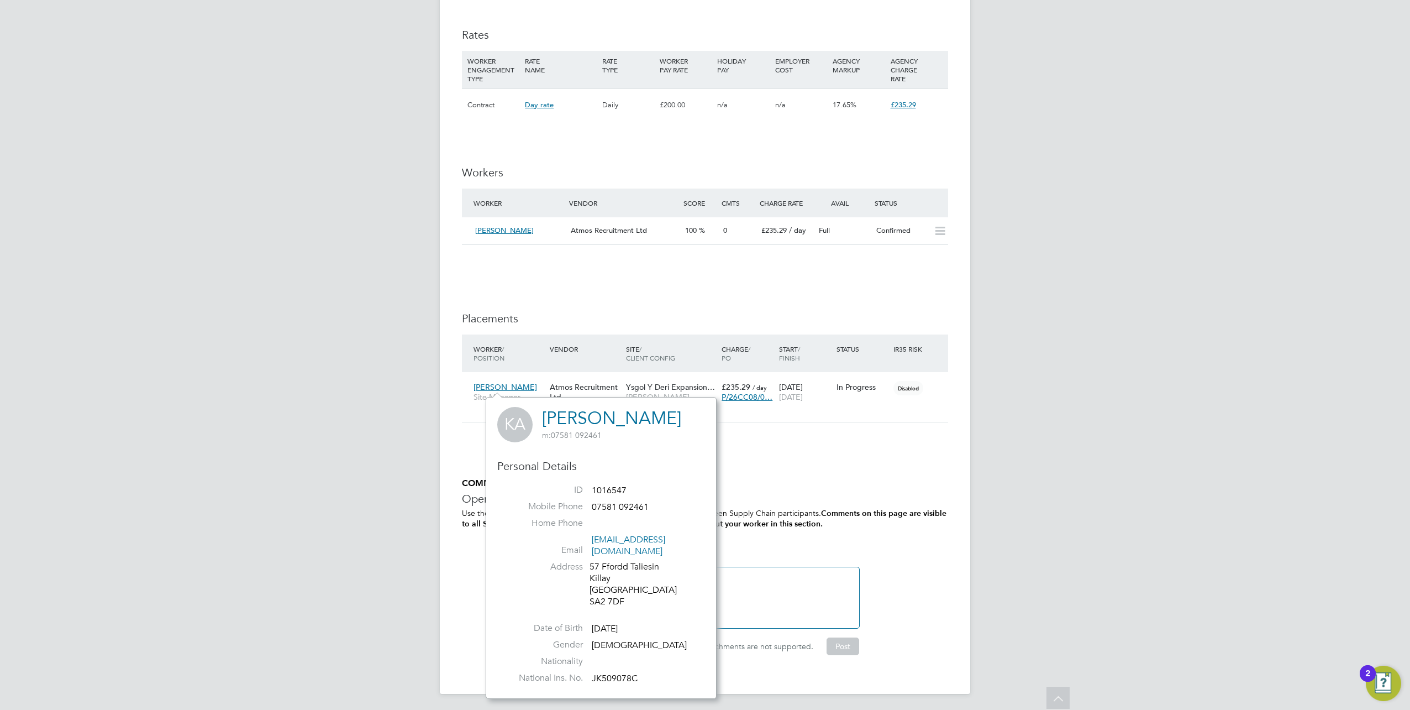
click at [777, 460] on div "IR35 Determination IR35 Status Disabled for this client. This feature can be en…" at bounding box center [705, 158] width 486 height 1026
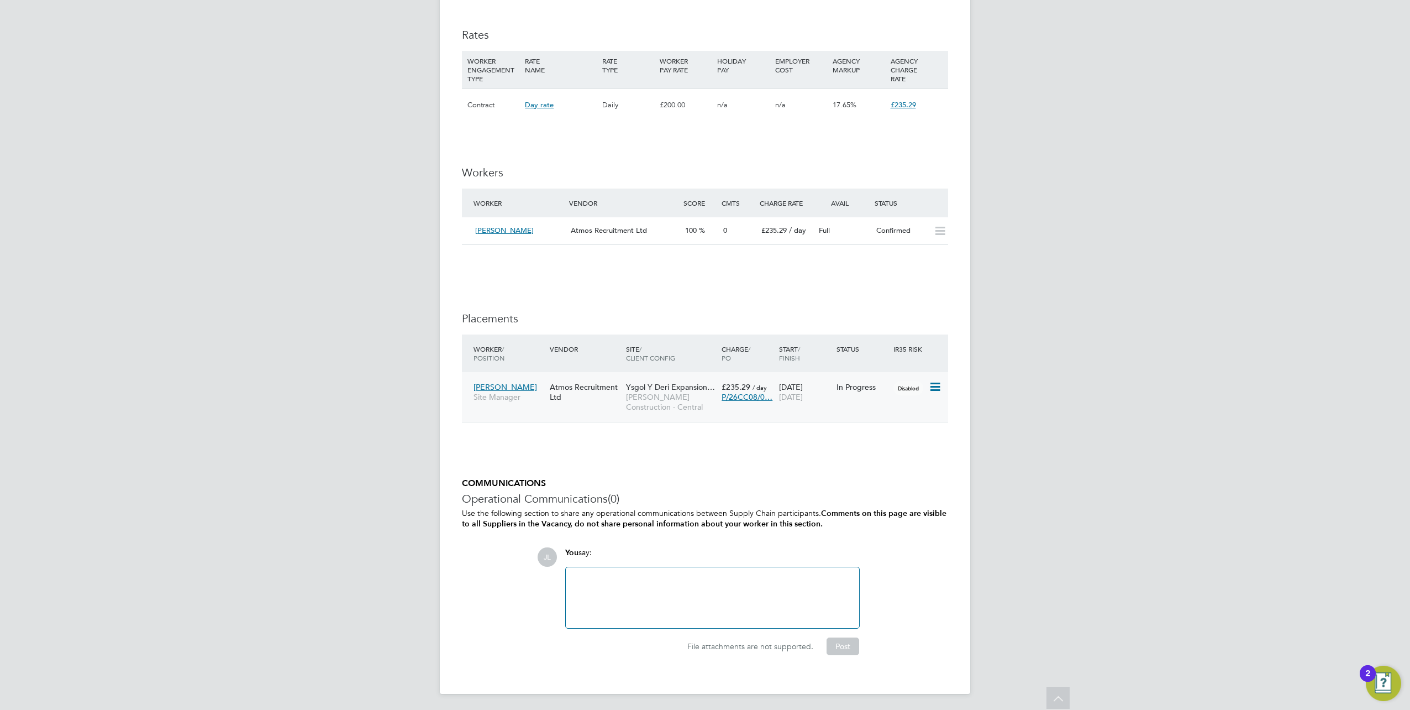
click at [938, 383] on icon at bounding box center [934, 386] width 11 height 13
click at [788, 473] on div "IR35 Determination IR35 Status Disabled for this client. This feature can be en…" at bounding box center [705, 158] width 486 height 1026
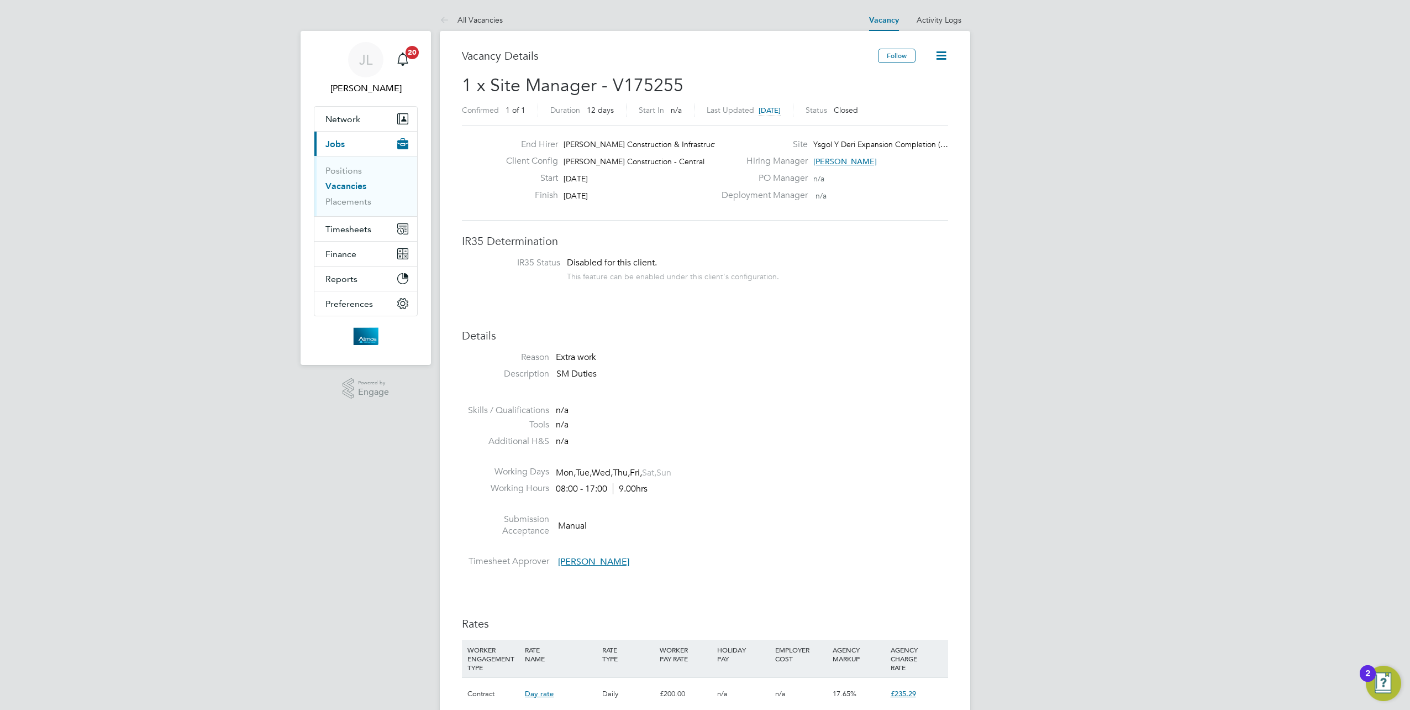
click at [943, 52] on icon at bounding box center [942, 56] width 14 height 14
click at [920, 97] on li "Update Status" at bounding box center [915, 97] width 64 height 15
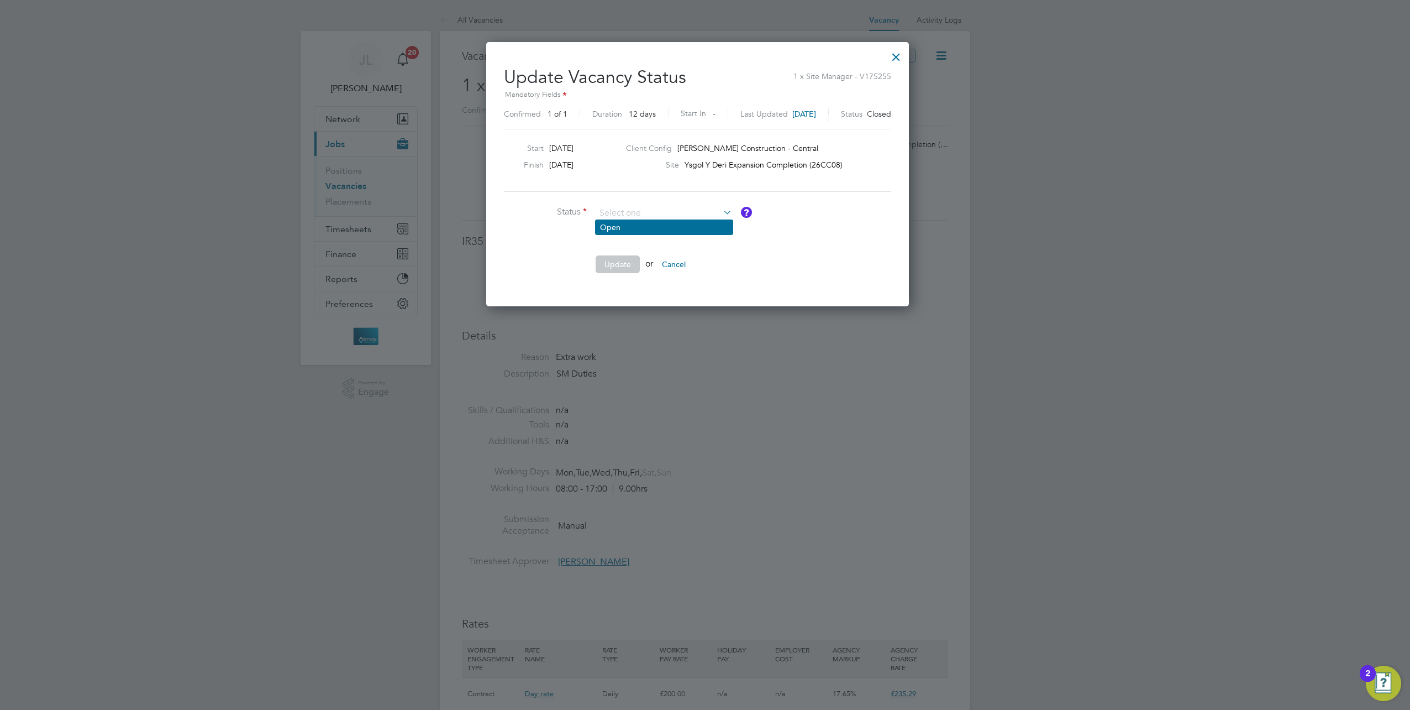
click at [704, 225] on li "Open" at bounding box center [664, 227] width 137 height 14
type input "Open"
click at [721, 210] on icon at bounding box center [721, 211] width 0 height 15
click at [809, 237] on li at bounding box center [670, 239] width 332 height 12
click at [906, 54] on div at bounding box center [897, 54] width 20 height 20
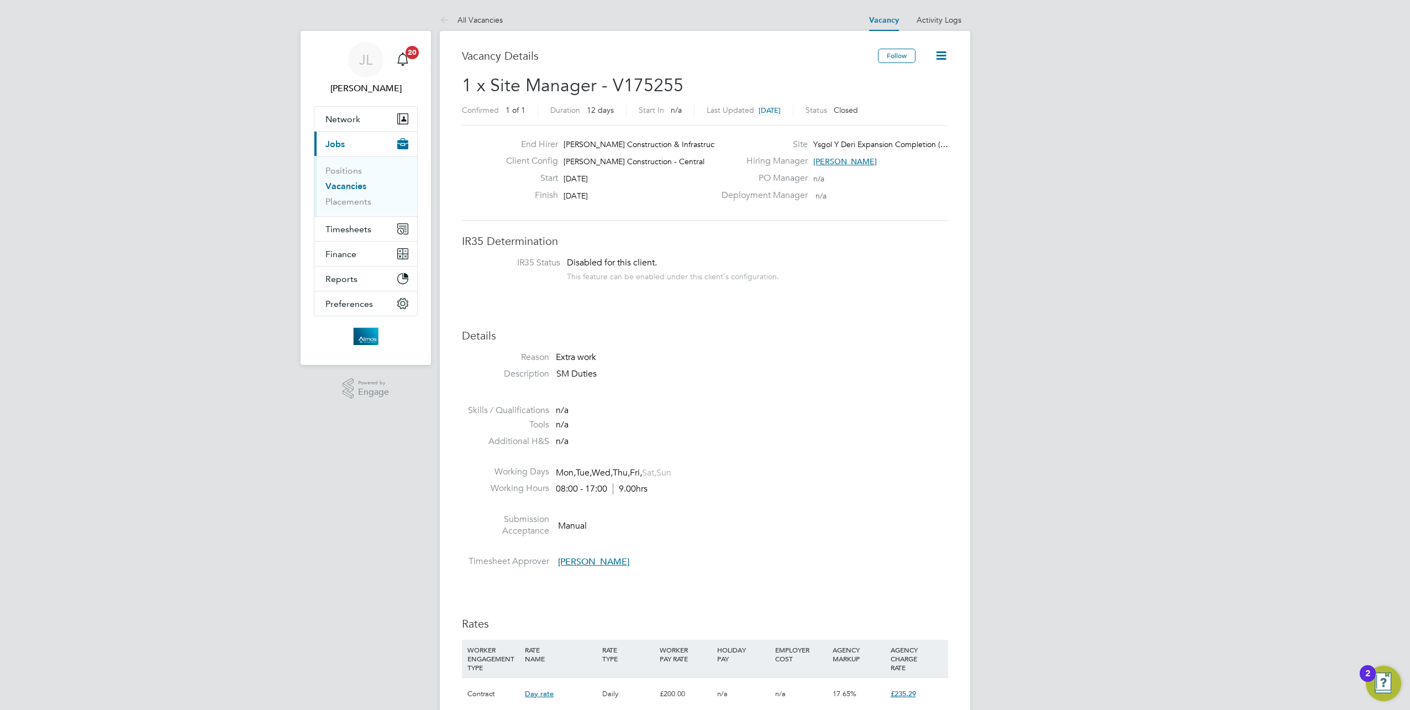
click at [807, 72] on div "Vacancy Details" at bounding box center [670, 61] width 416 height 25
click at [352, 200] on link "Placements" at bounding box center [349, 201] width 46 height 11
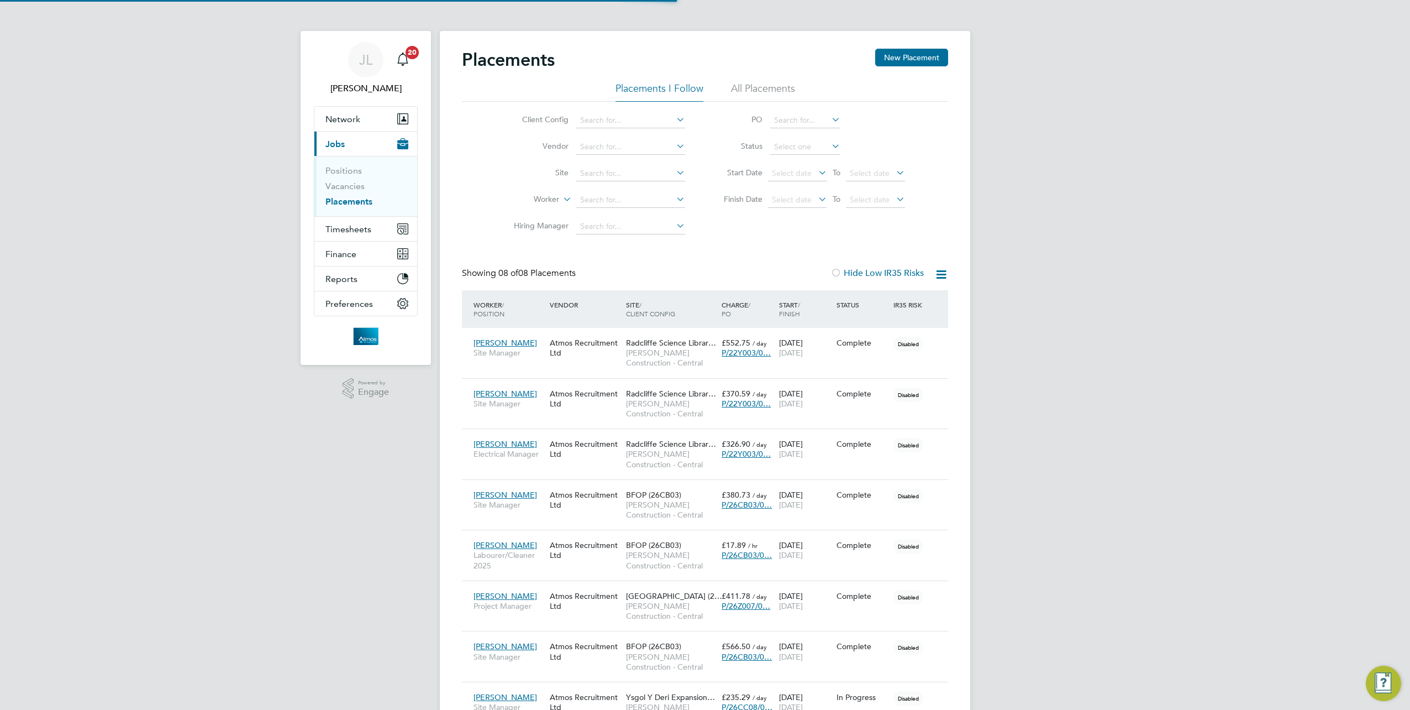
scroll to position [6, 6]
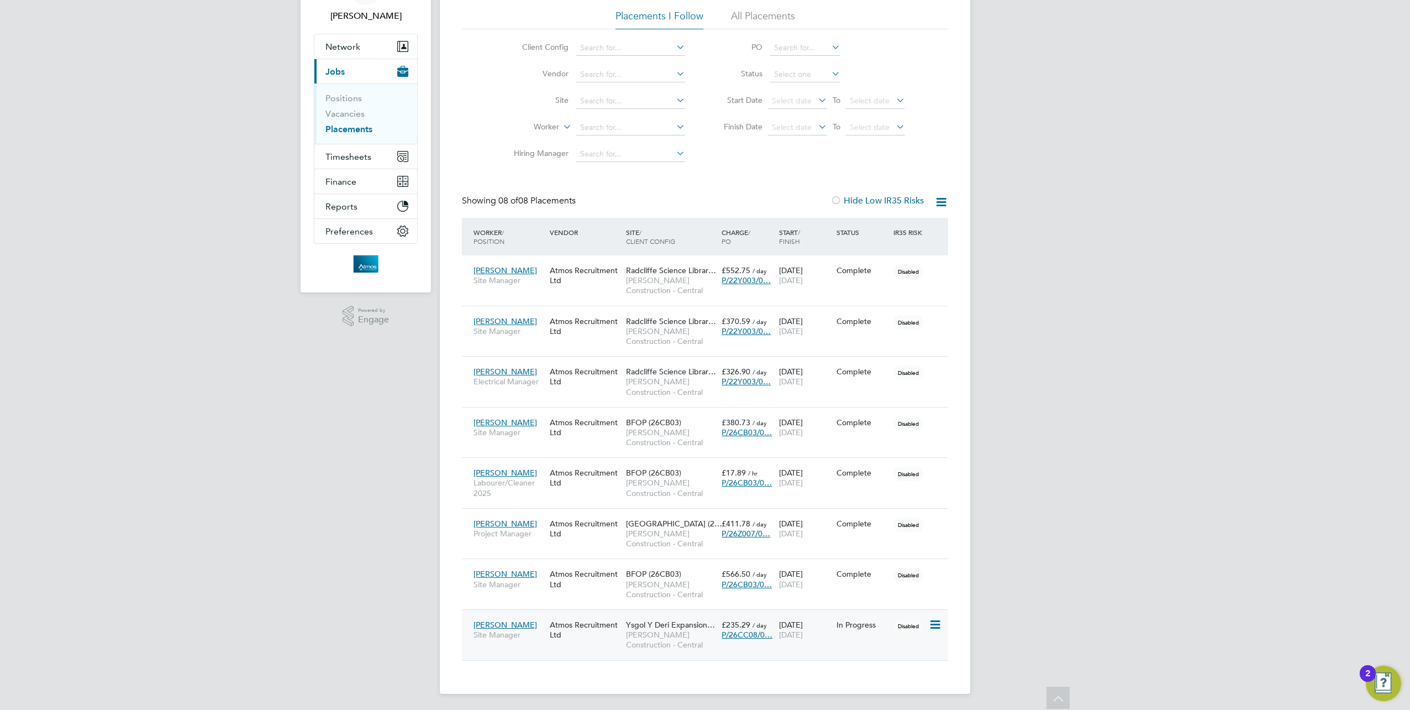
click at [511, 625] on span "[PERSON_NAME]" at bounding box center [506, 625] width 64 height 10
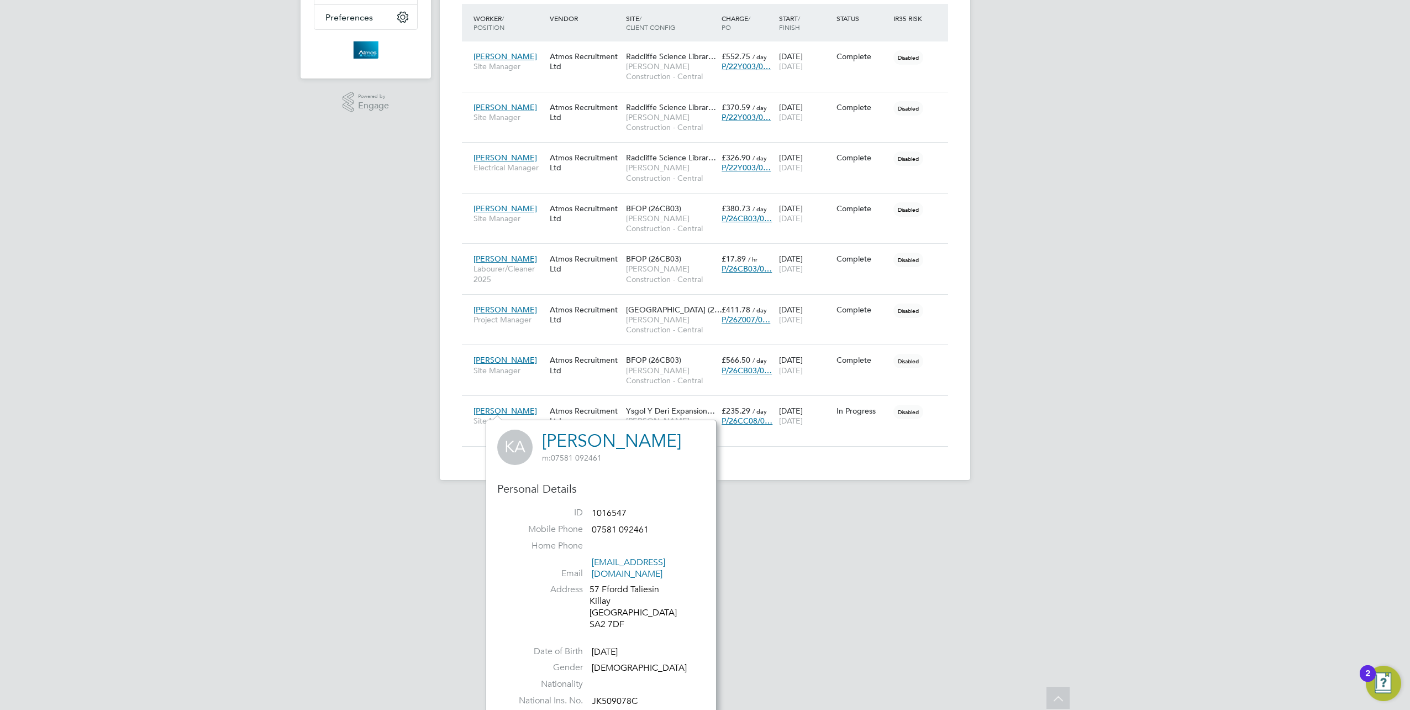
click at [841, 497] on html "JL John Longstaff Notifications 20 Applications: Network Team Members Businesse…" at bounding box center [705, 106] width 1410 height 784
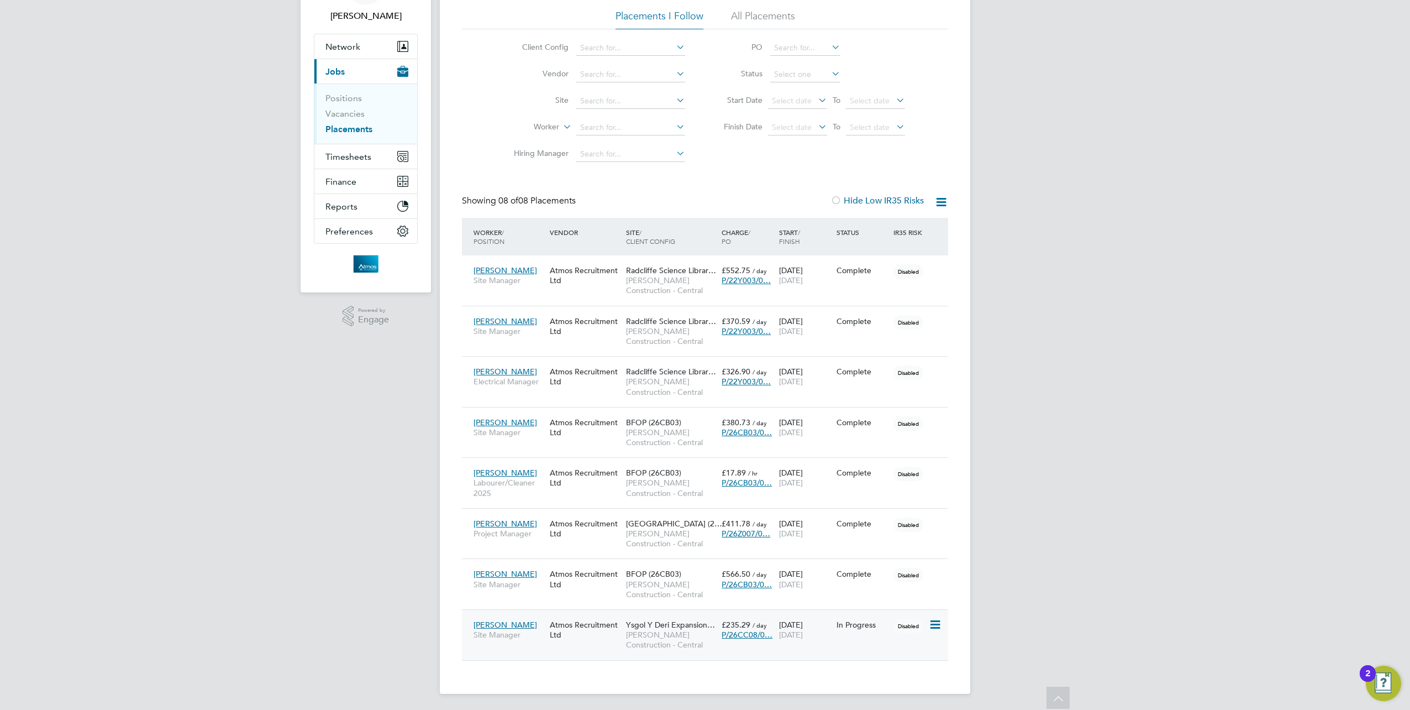
click at [940, 625] on icon at bounding box center [934, 624] width 11 height 13
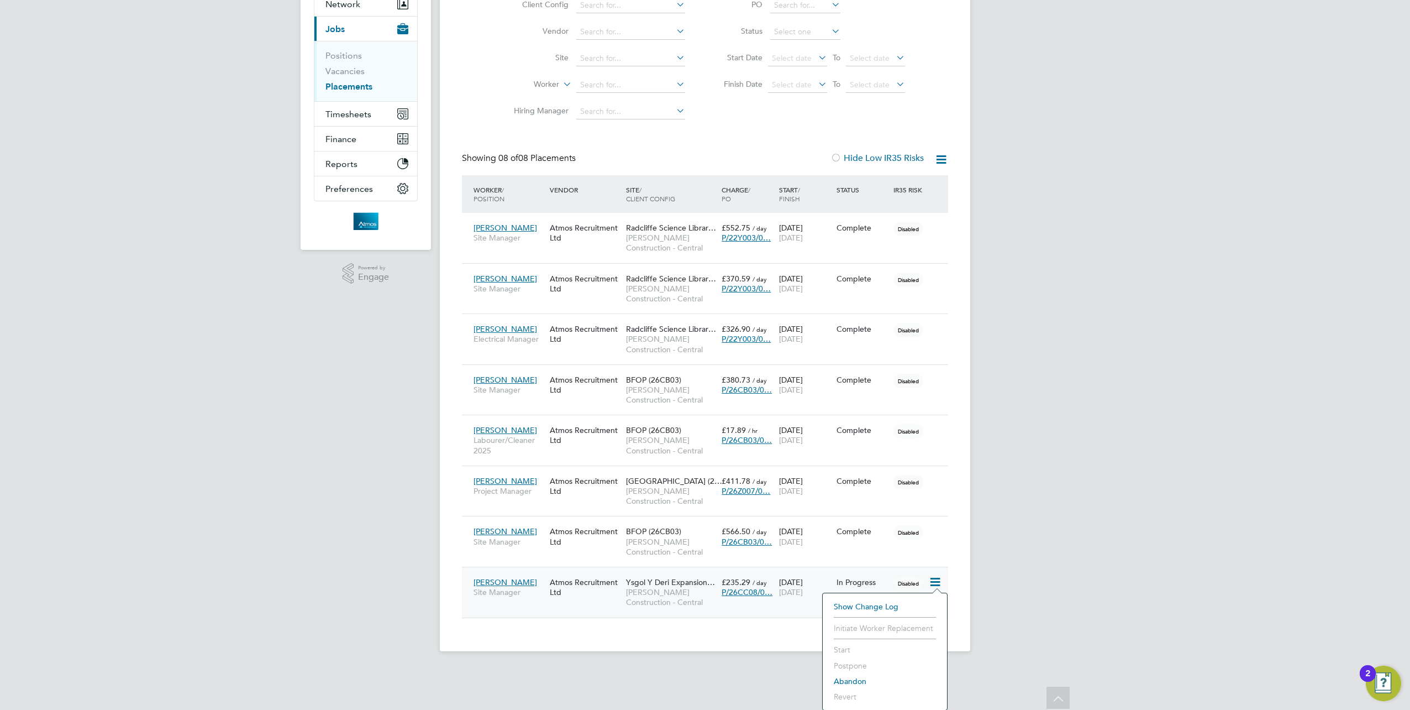
click at [1027, 597] on div "JL John Longstaff Notifications 20 Applications: Network Team Members Businesse…" at bounding box center [705, 277] width 1410 height 784
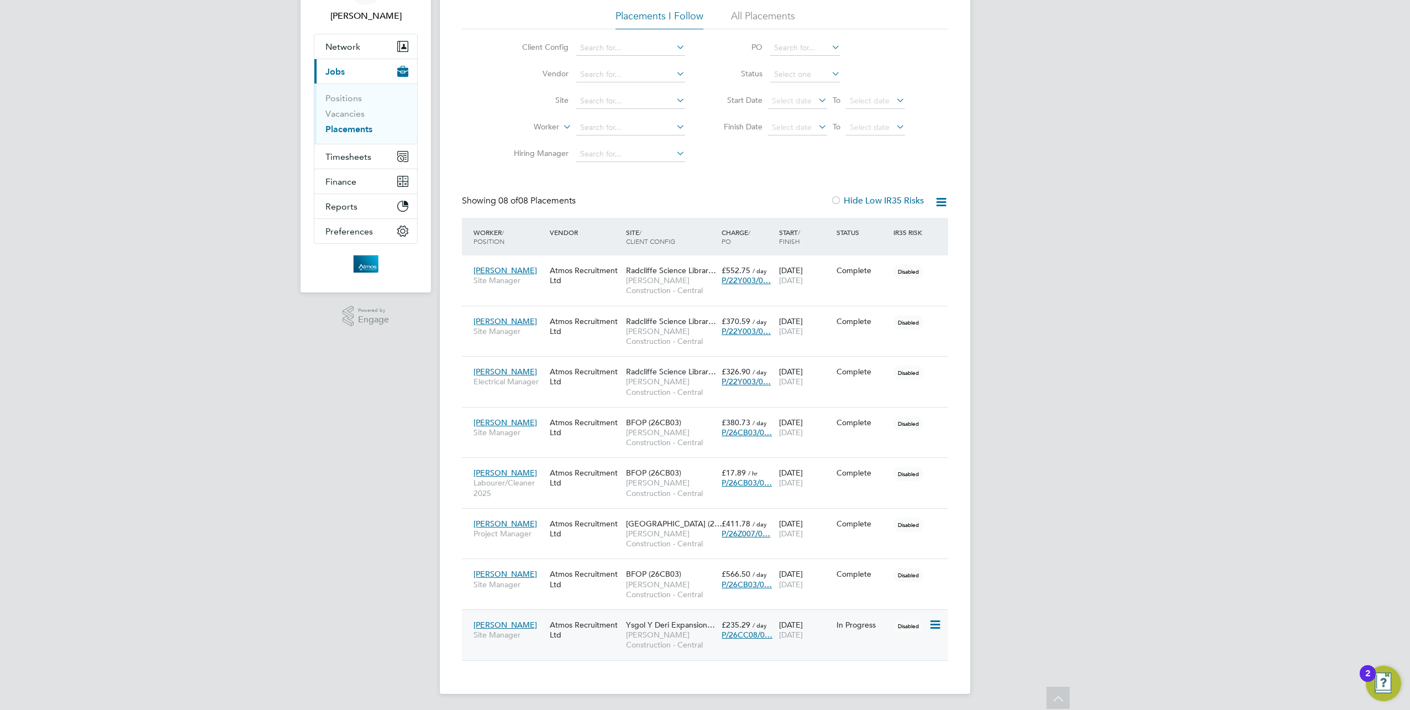
click at [674, 620] on span "Ysgol Y Deri Expansion…" at bounding box center [670, 625] width 89 height 10
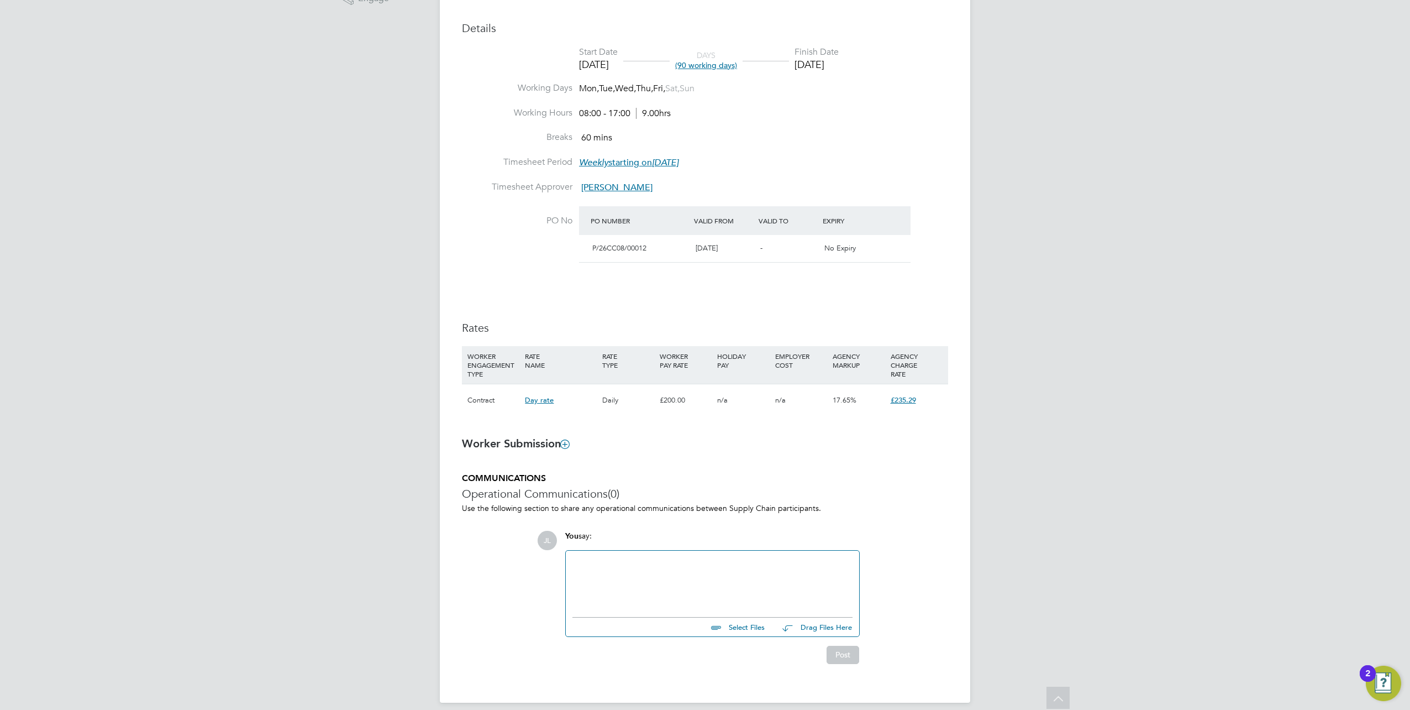
scroll to position [403, 0]
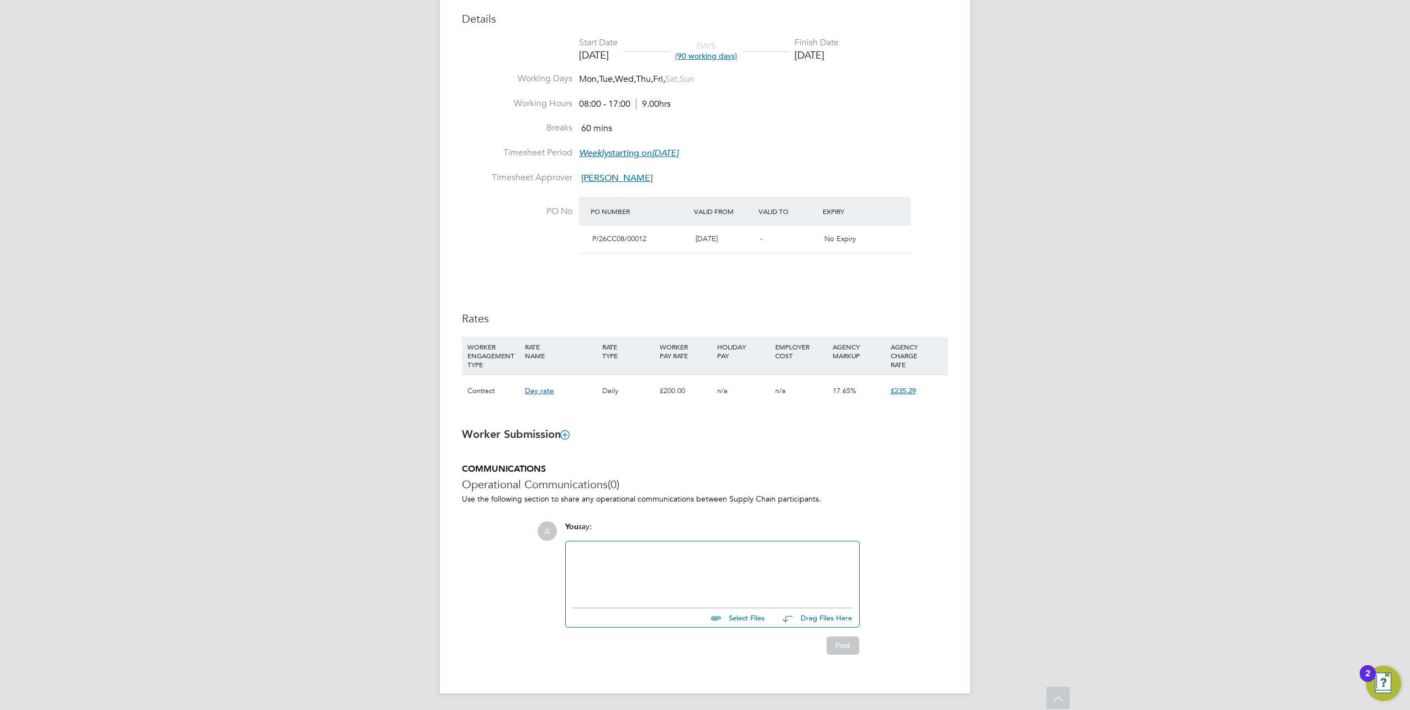
click at [546, 394] on span "Day rate" at bounding box center [539, 390] width 29 height 9
click at [483, 391] on div "Contract" at bounding box center [493, 391] width 57 height 32
click at [910, 391] on span "£235.29" at bounding box center [903, 390] width 25 height 9
click at [908, 391] on span "£235.29" at bounding box center [903, 390] width 25 height 9
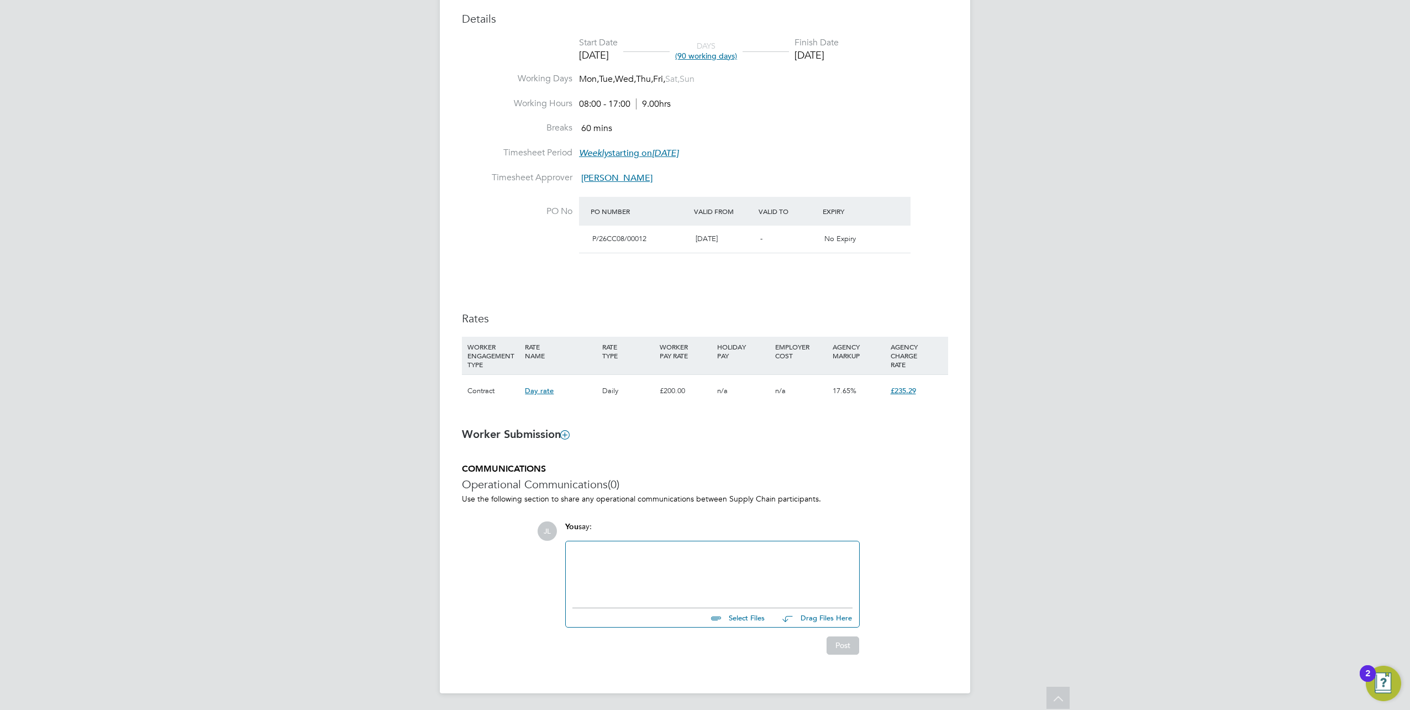
click at [924, 449] on ng-form "Placement IR35 Determination IR35 Status Disabled for this client. This feature…" at bounding box center [705, 255] width 486 height 798
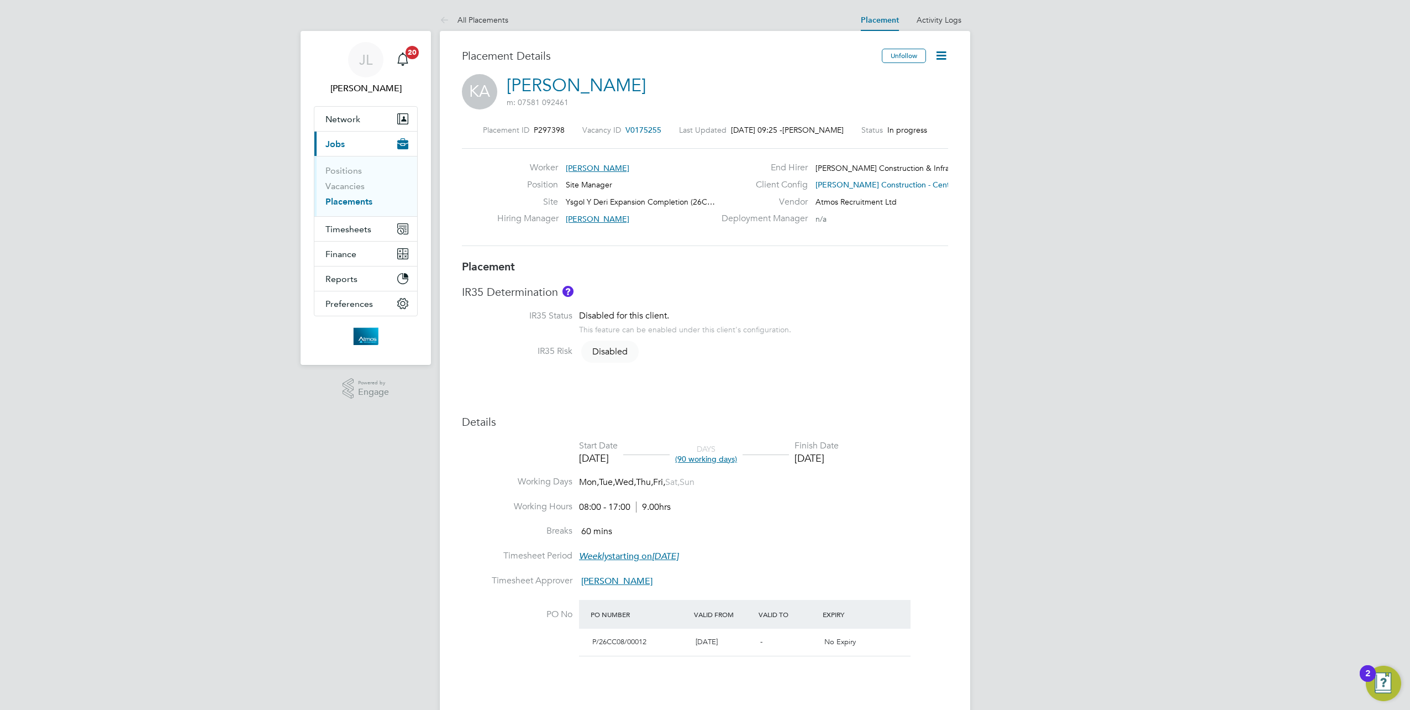
click at [598, 86] on link "[PERSON_NAME]" at bounding box center [576, 86] width 139 height 22
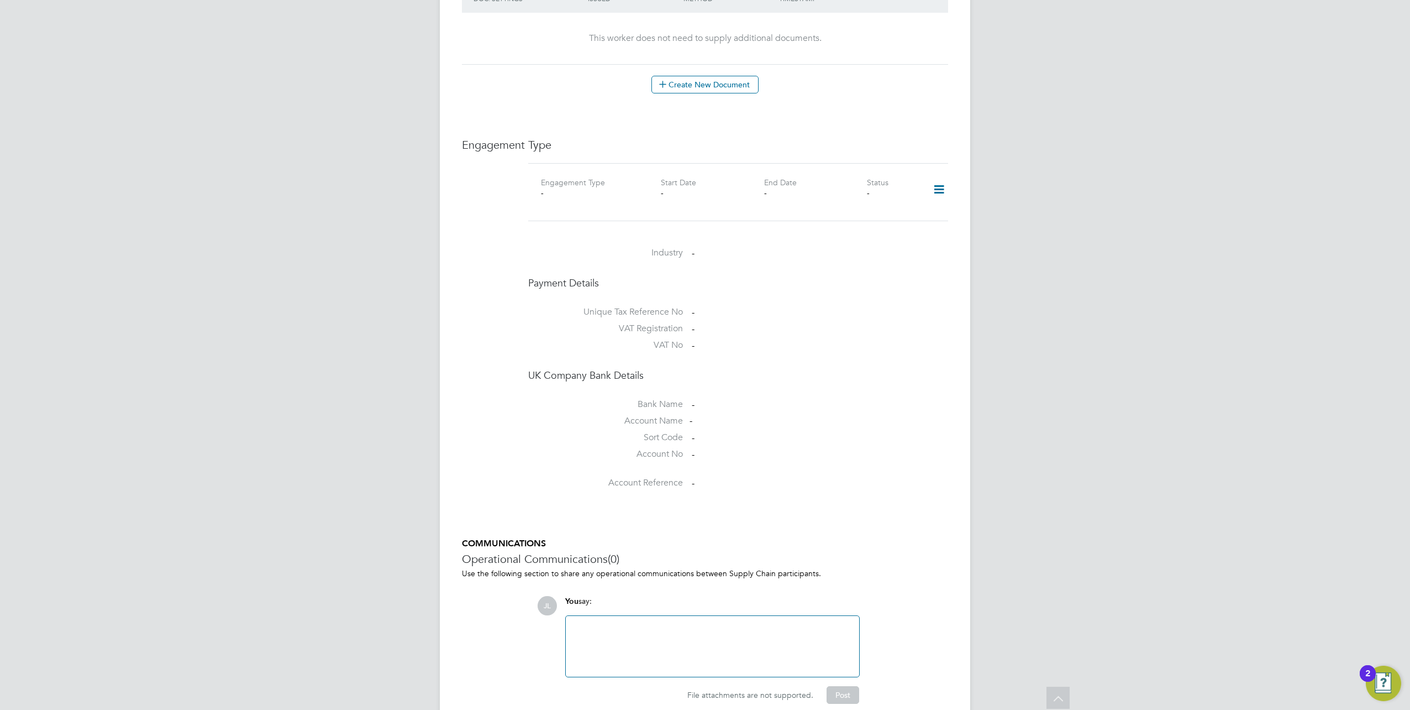
scroll to position [684, 0]
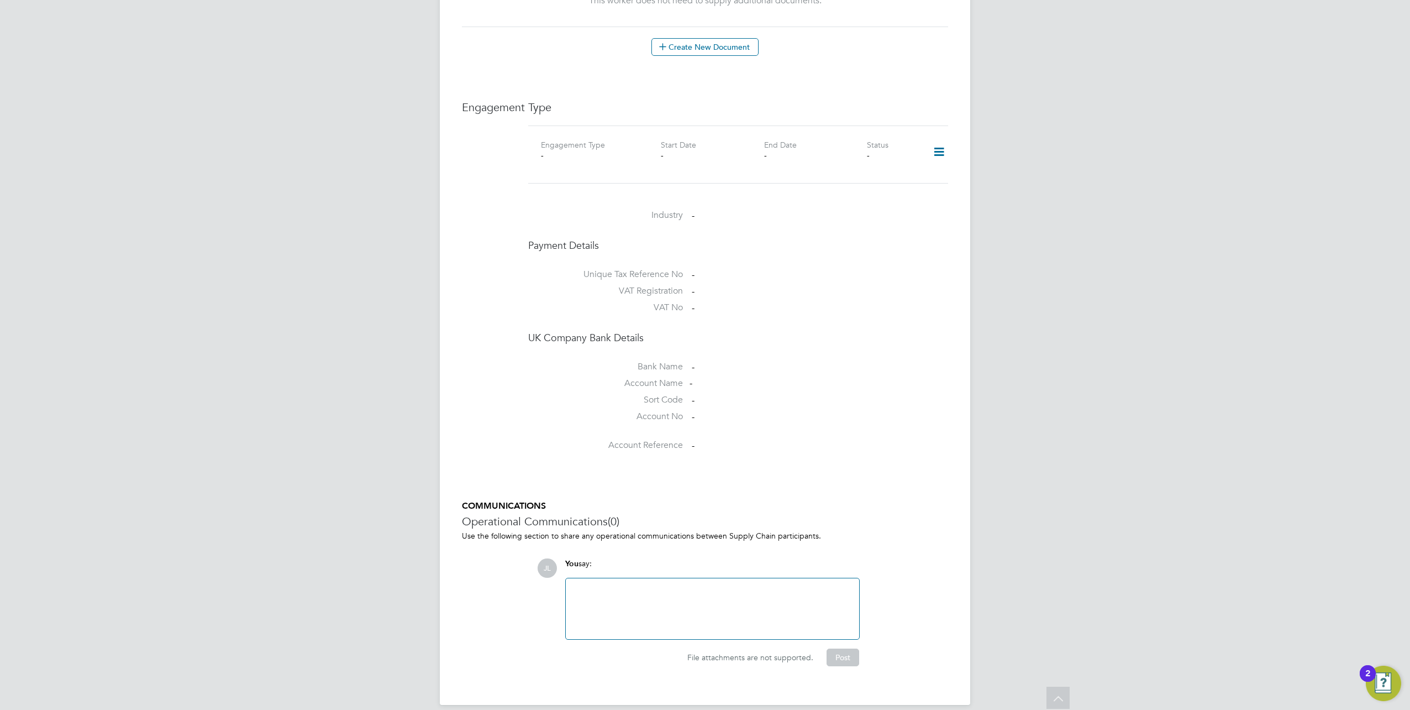
click at [941, 139] on icon at bounding box center [939, 151] width 19 height 25
click at [837, 285] on li "VAT Registration -" at bounding box center [738, 293] width 420 height 17
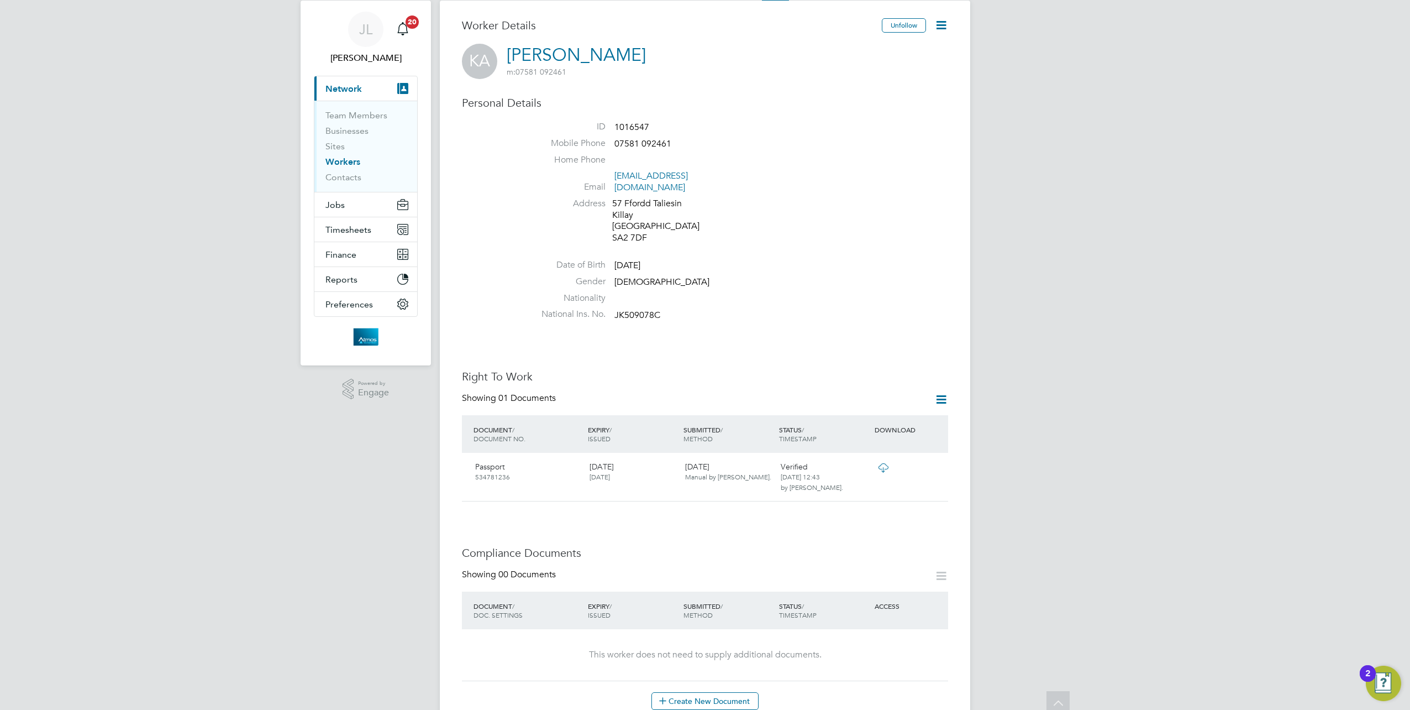
scroll to position [0, 0]
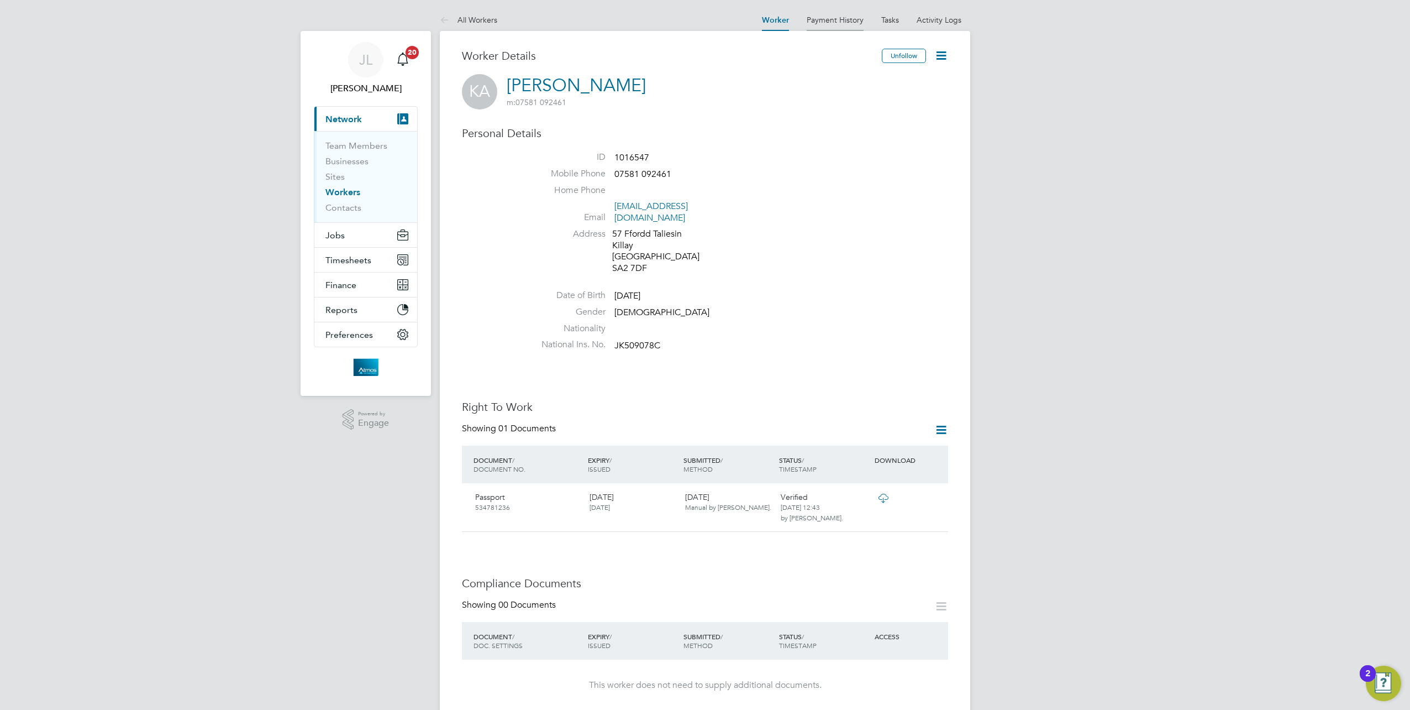
click at [828, 18] on link "Payment History" at bounding box center [835, 20] width 57 height 10
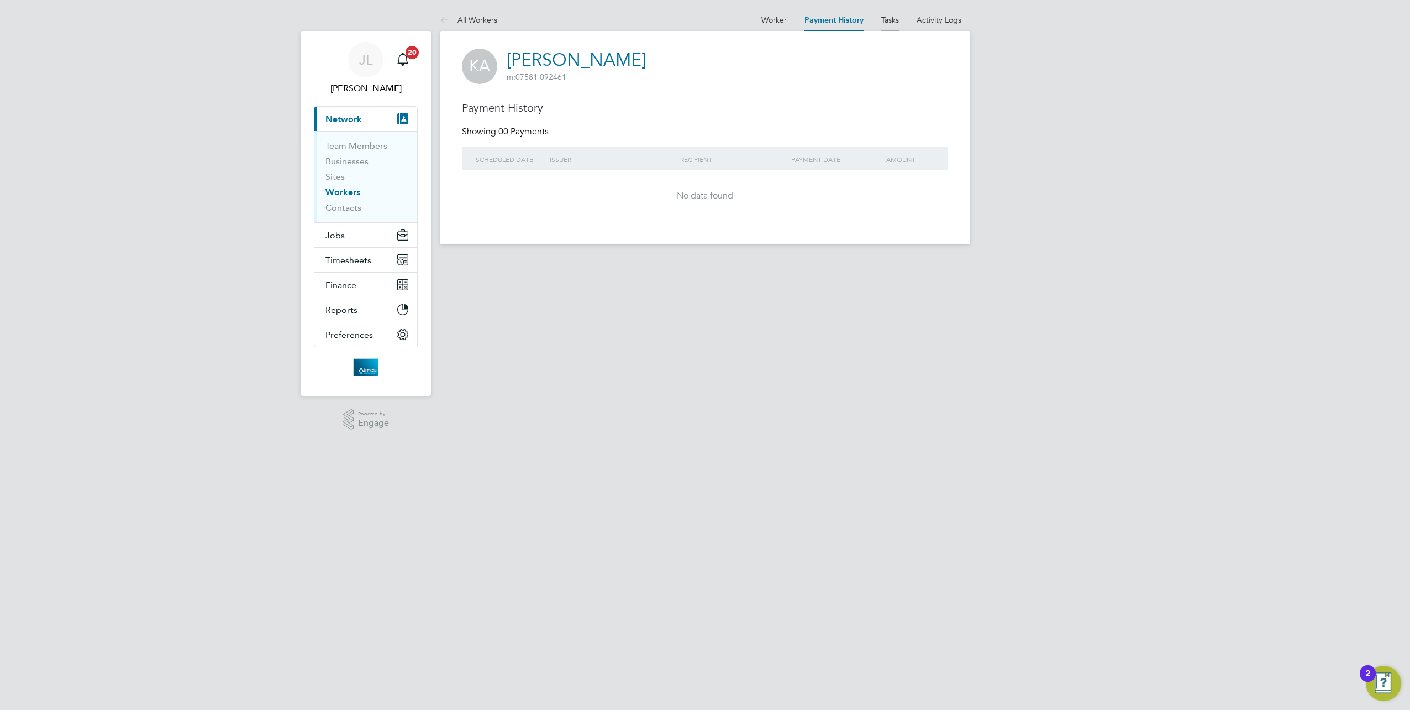
click at [885, 18] on link "Tasks" at bounding box center [891, 20] width 18 height 10
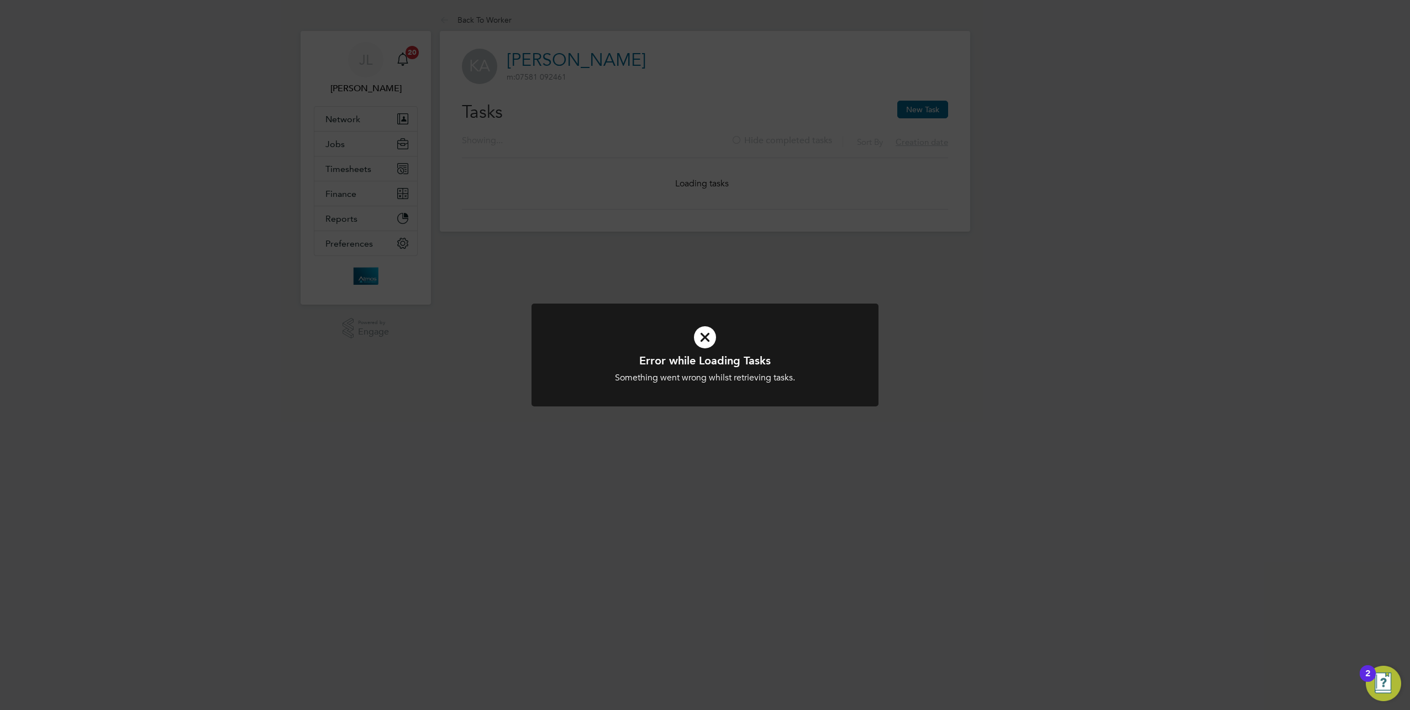
click at [710, 337] on icon at bounding box center [705, 337] width 287 height 43
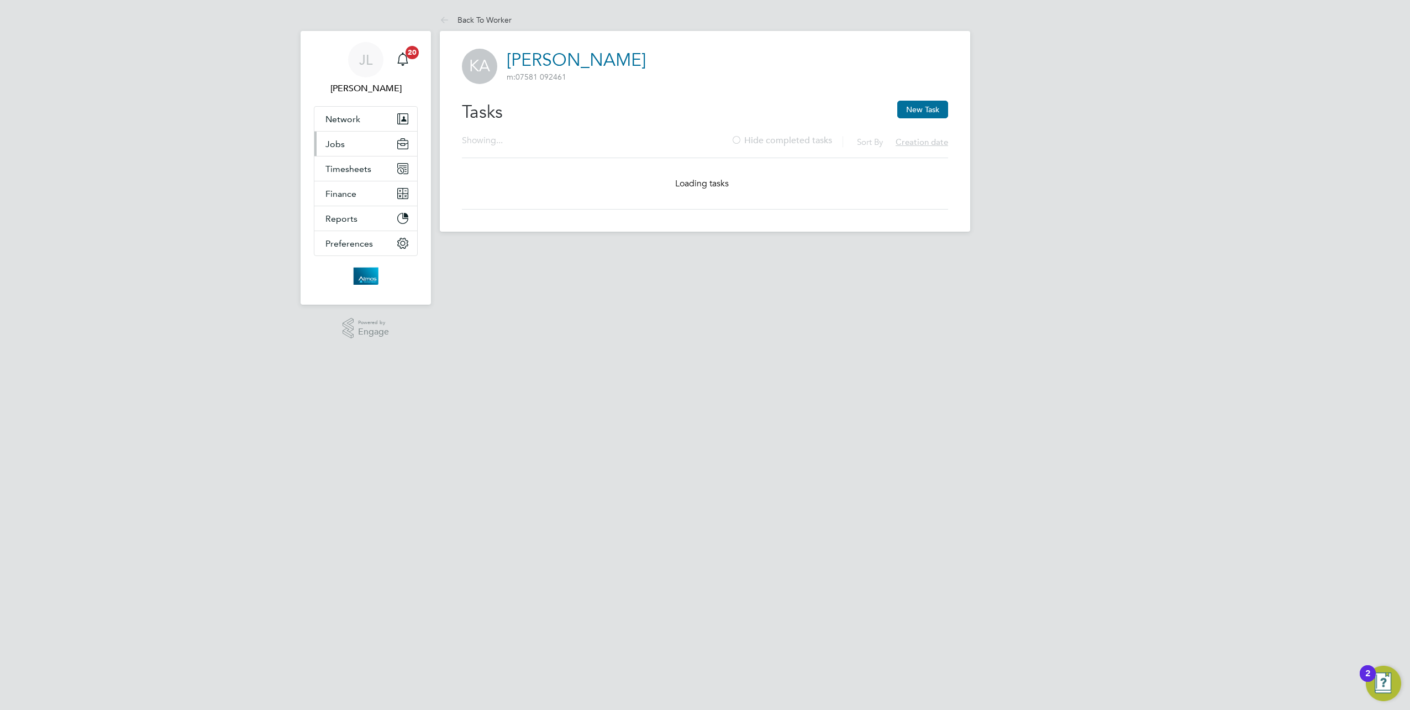
click at [349, 140] on button "Jobs" at bounding box center [365, 144] width 103 height 24
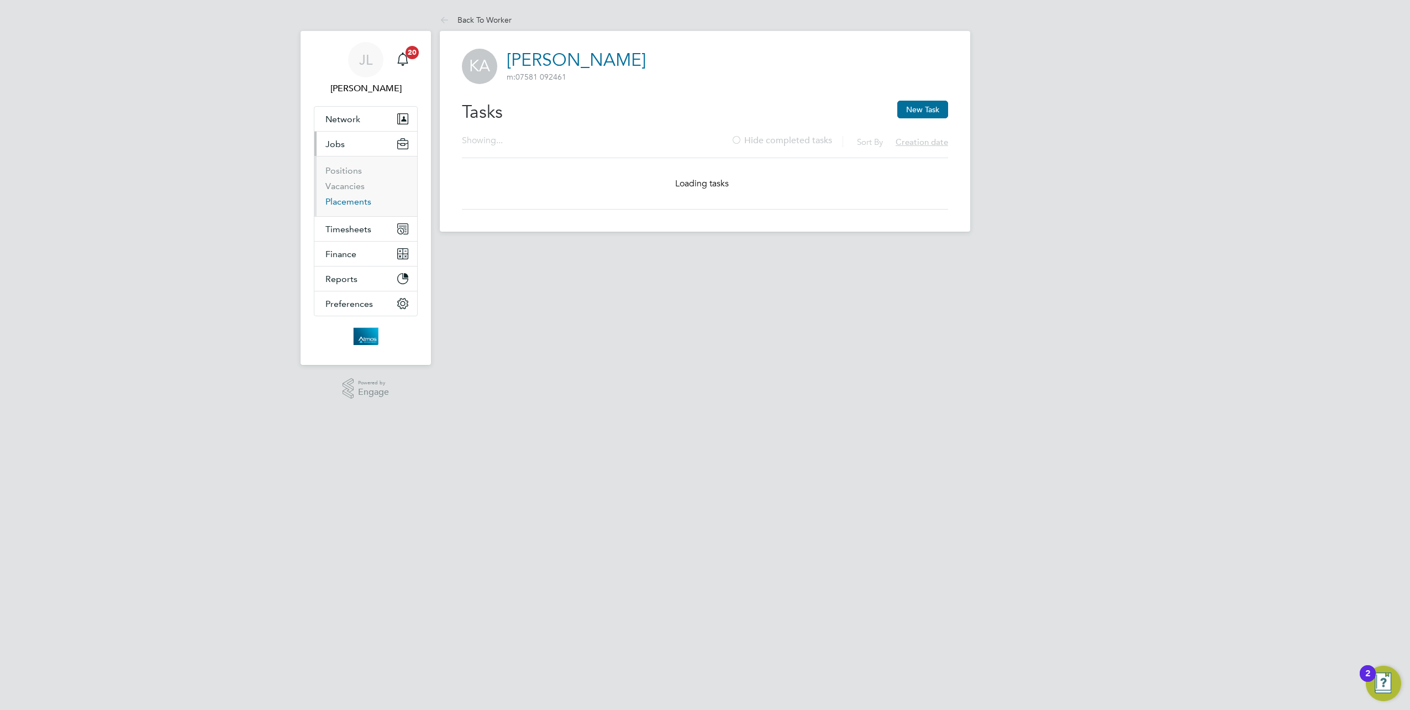
click at [353, 197] on link "Placements" at bounding box center [349, 201] width 46 height 11
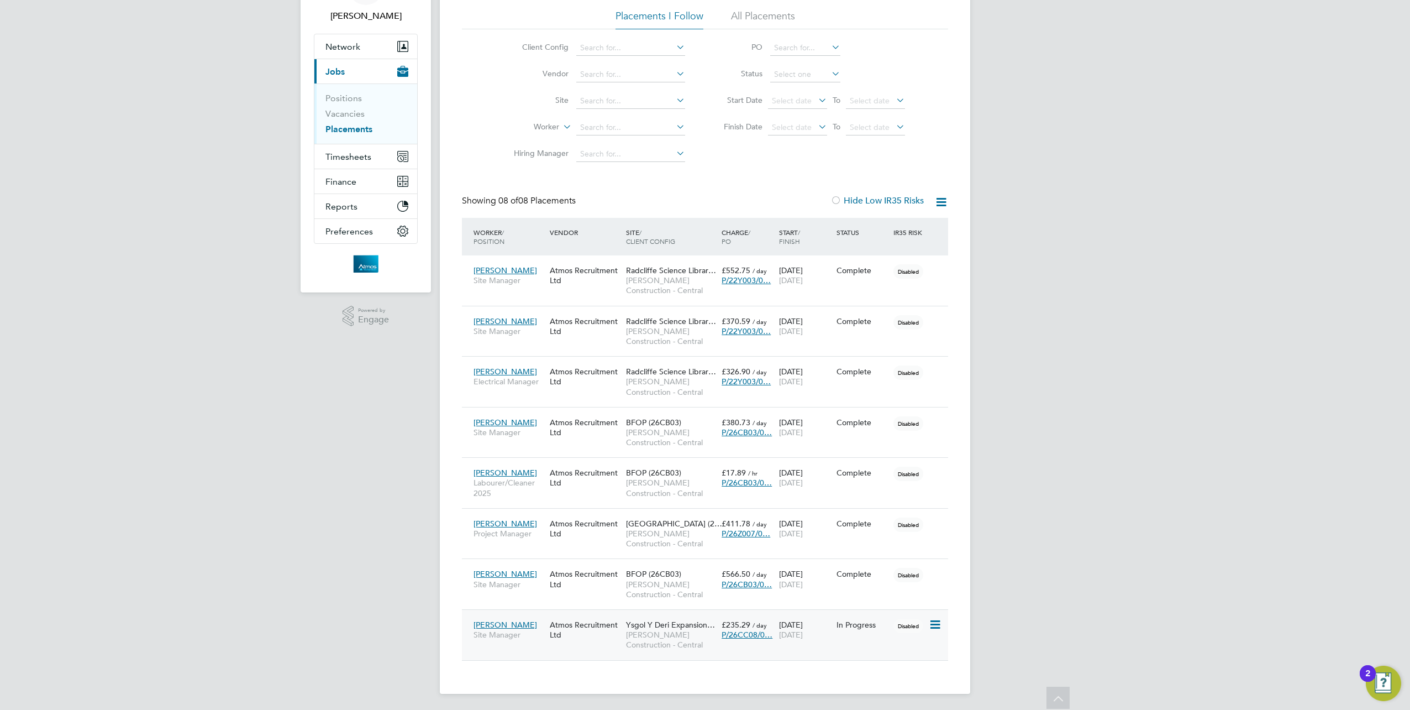
click at [673, 624] on span "Ysgol Y Deri Expansion…" at bounding box center [670, 625] width 89 height 10
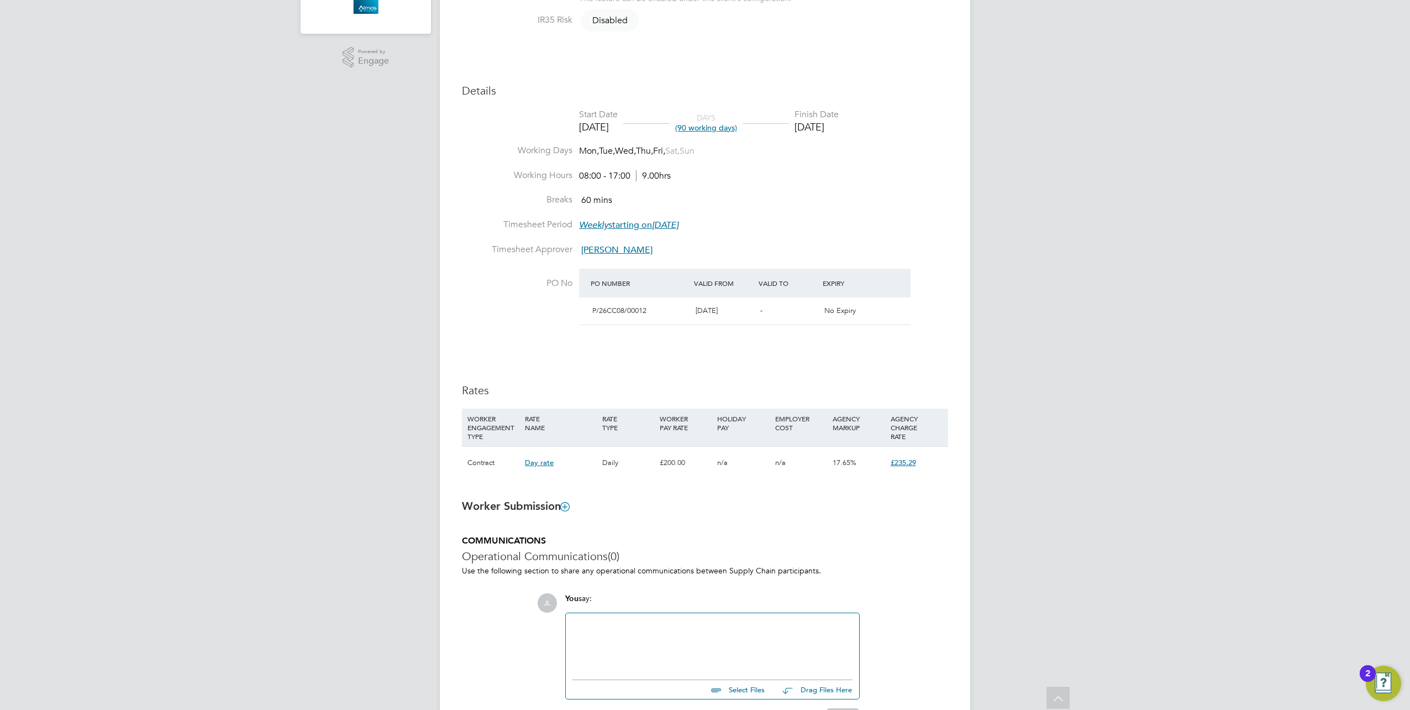
scroll to position [359, 0]
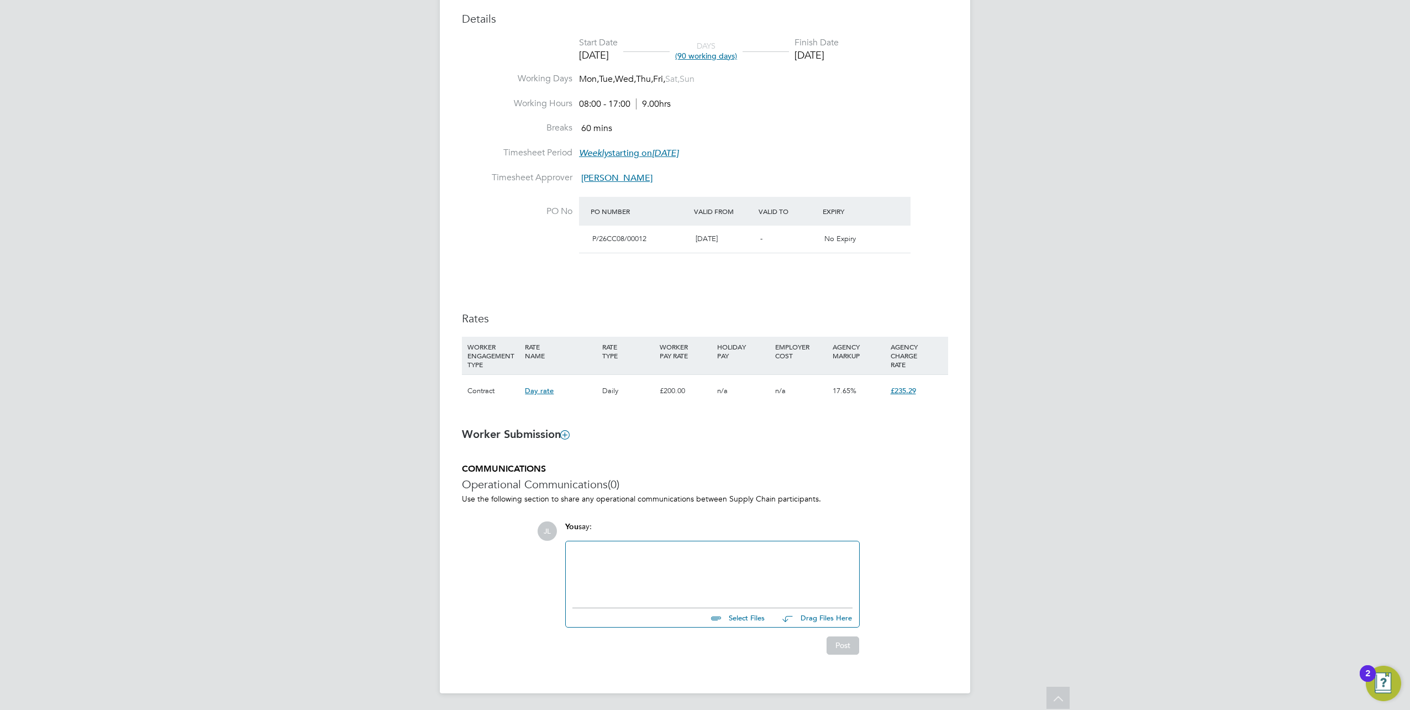
click at [531, 433] on b "Worker Submission" at bounding box center [515, 433] width 107 height 13
